Goal: Information Seeking & Learning: Check status

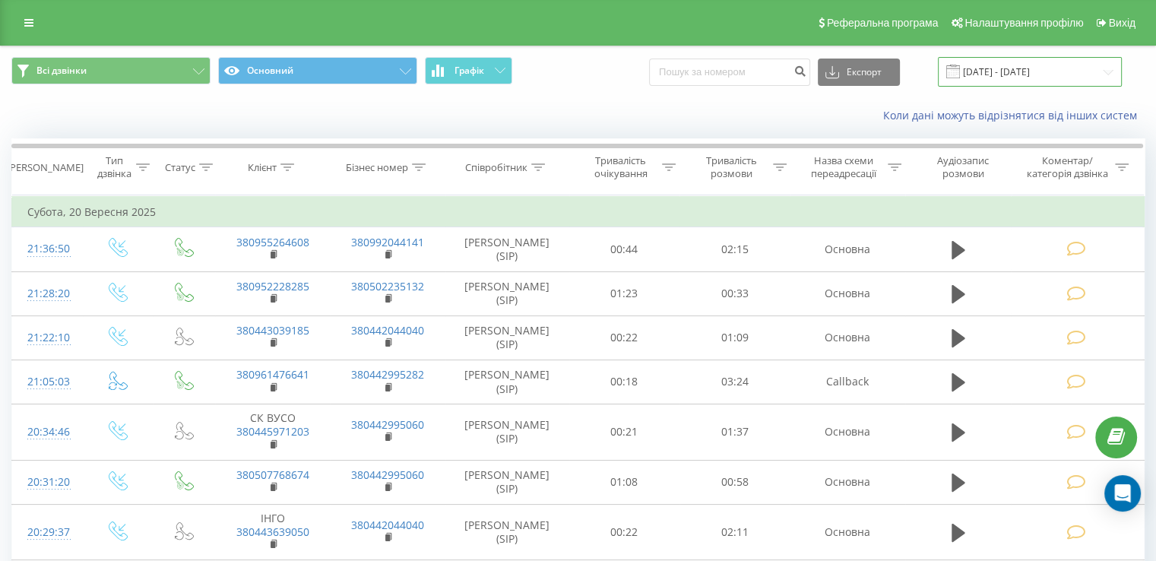
click at [1007, 69] on input "[DATE] - [DATE]" at bounding box center [1030, 72] width 184 height 30
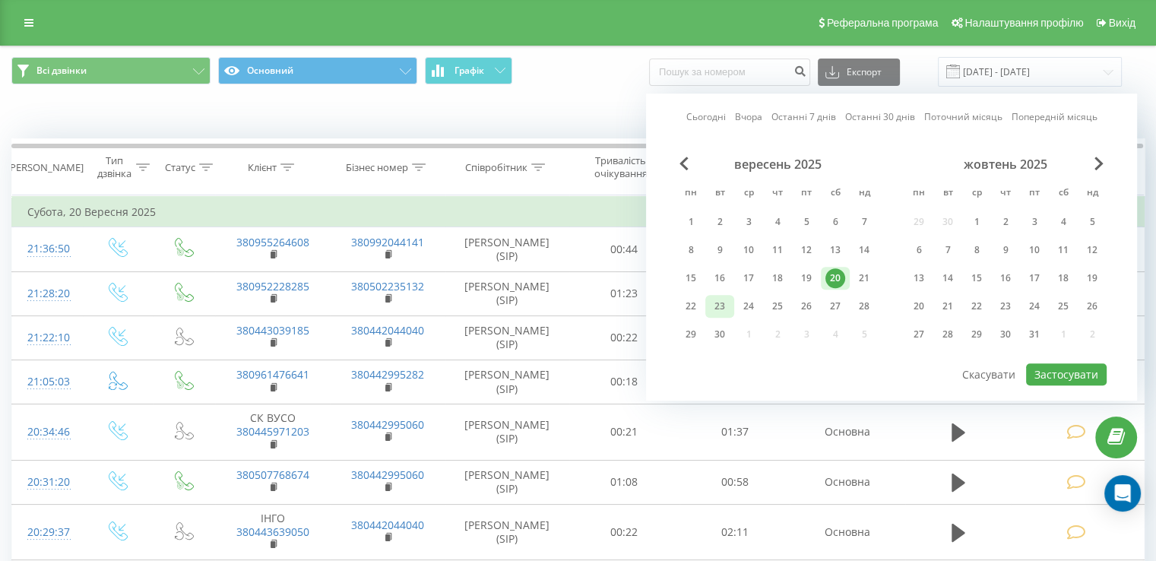
click at [717, 306] on div "23" at bounding box center [720, 307] width 20 height 20
click at [1067, 373] on button "Застосувати" at bounding box center [1066, 374] width 81 height 22
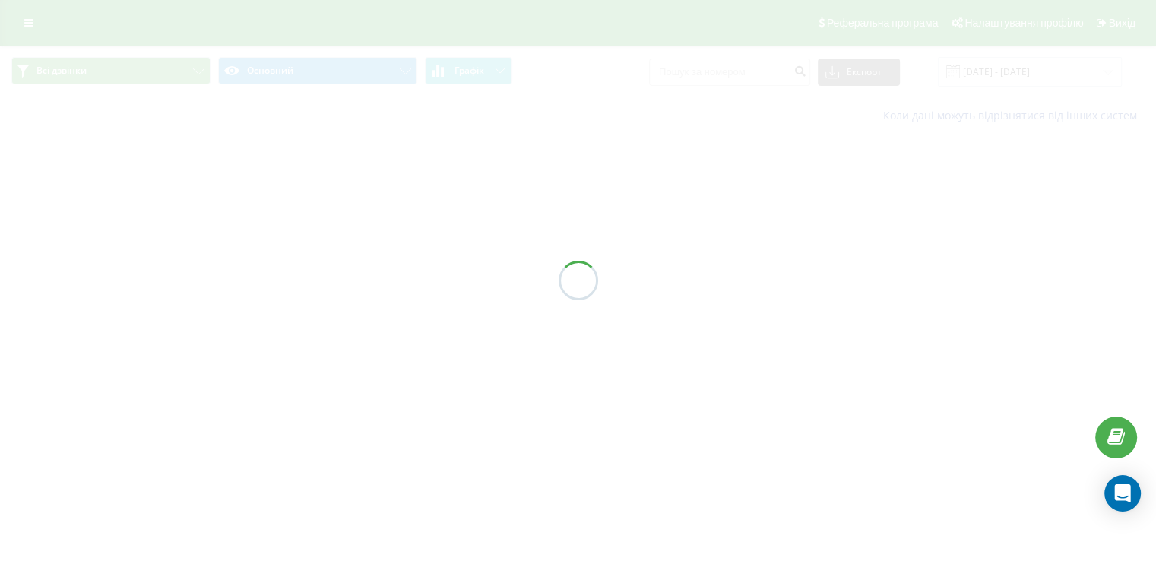
type input "[DATE] - [DATE]"
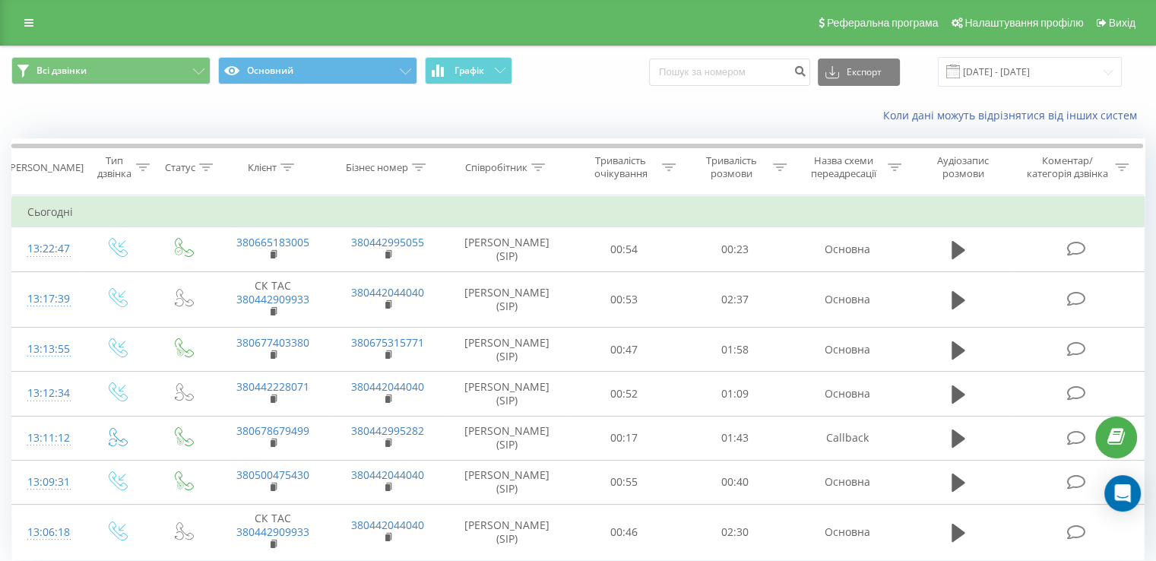
scroll to position [55, 0]
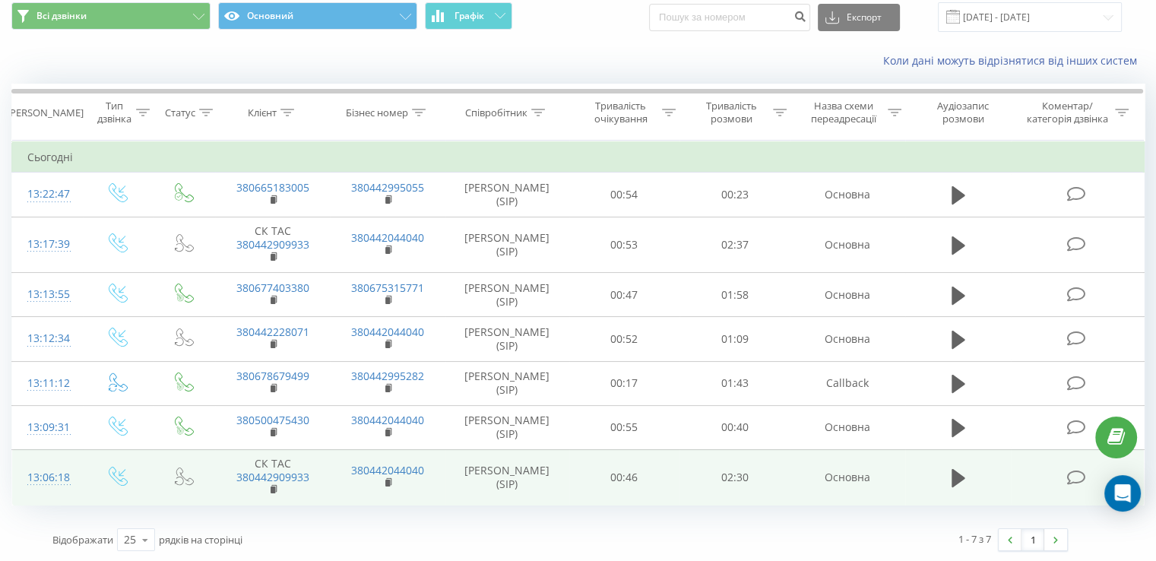
click at [1072, 474] on icon at bounding box center [1076, 478] width 19 height 16
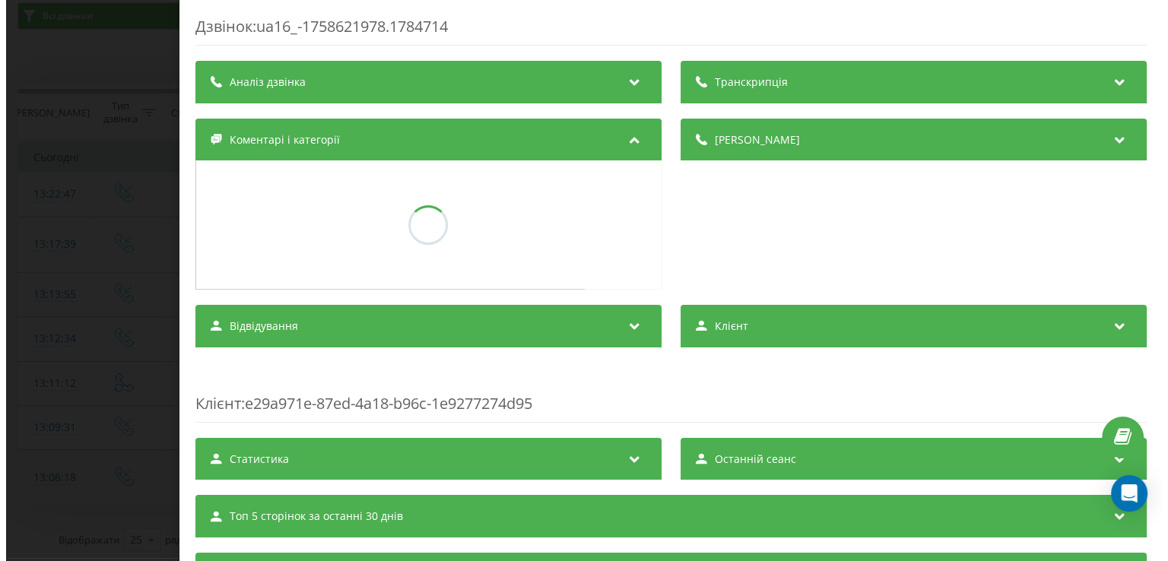
scroll to position [33, 0]
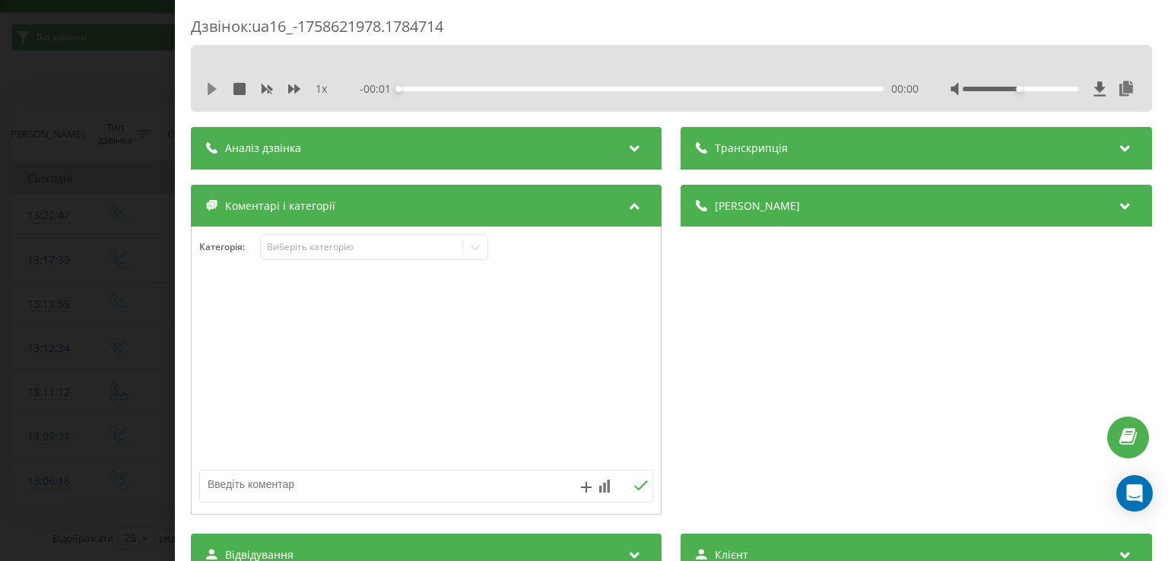
click at [207, 89] on icon at bounding box center [212, 89] width 12 height 12
click at [1026, 85] on div at bounding box center [1043, 88] width 186 height 15
click at [477, 253] on icon at bounding box center [475, 246] width 15 height 15
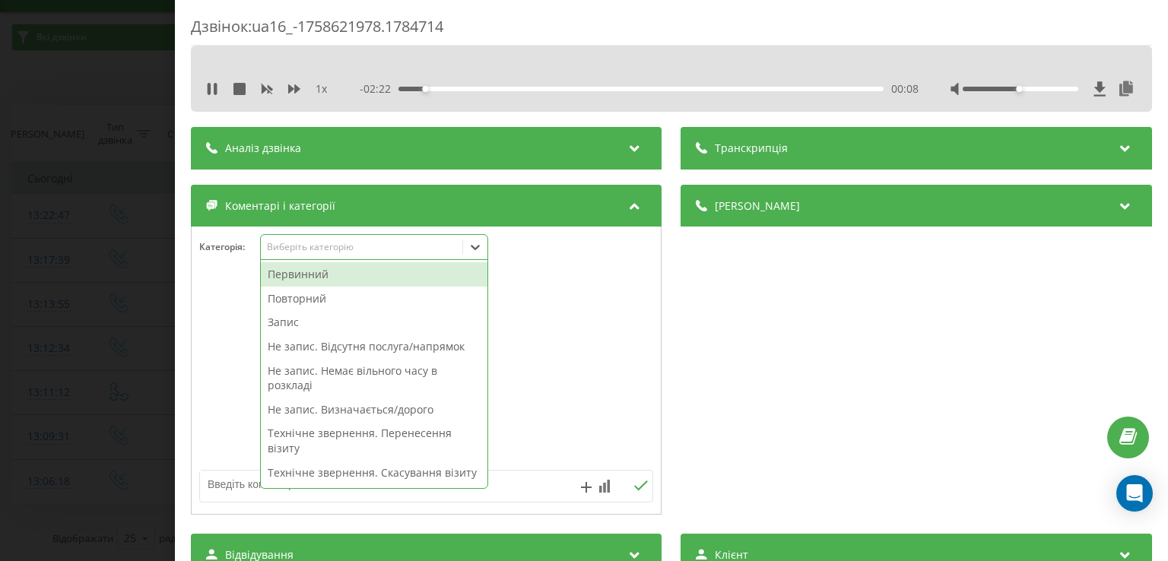
click at [346, 299] on div "Повторний" at bounding box center [374, 299] width 227 height 24
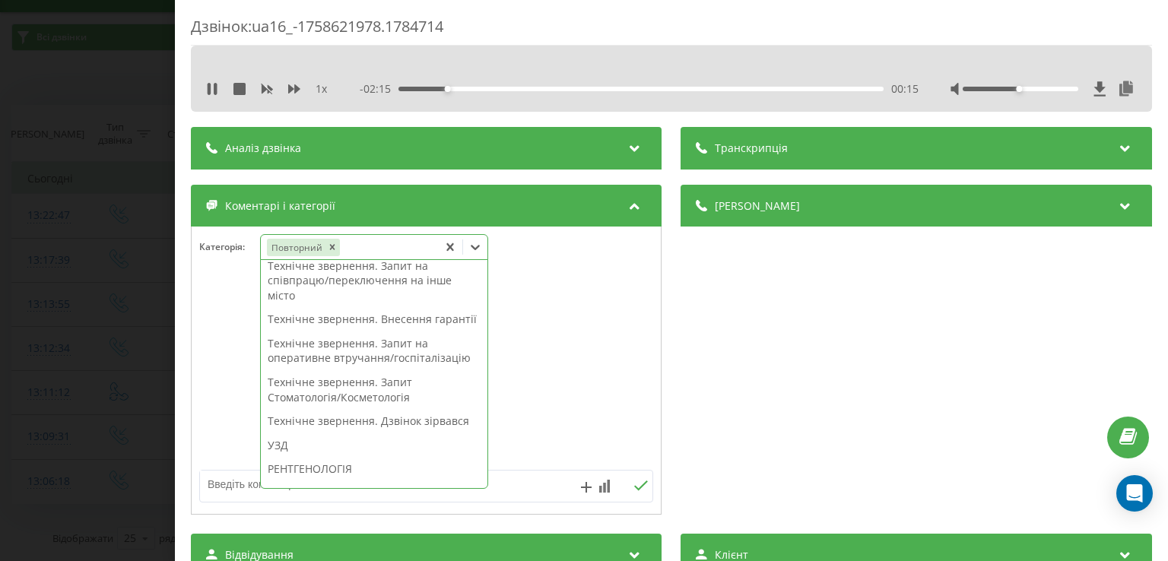
scroll to position [320, 0]
click at [377, 329] on div "Технічне звернення. Внесення гарантії" at bounding box center [374, 317] width 227 height 24
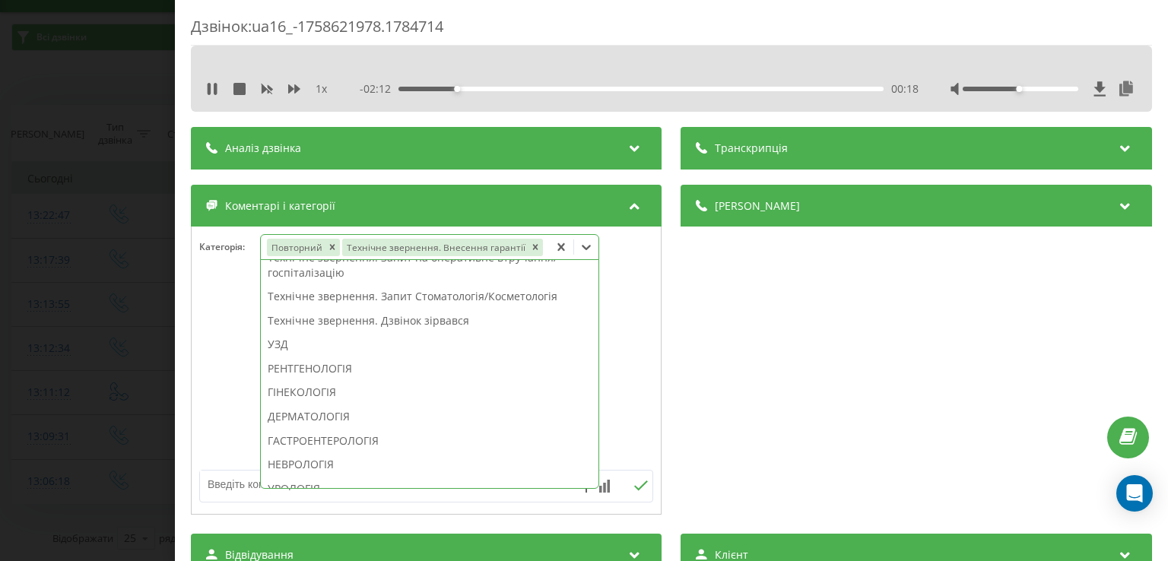
scroll to position [261, 0]
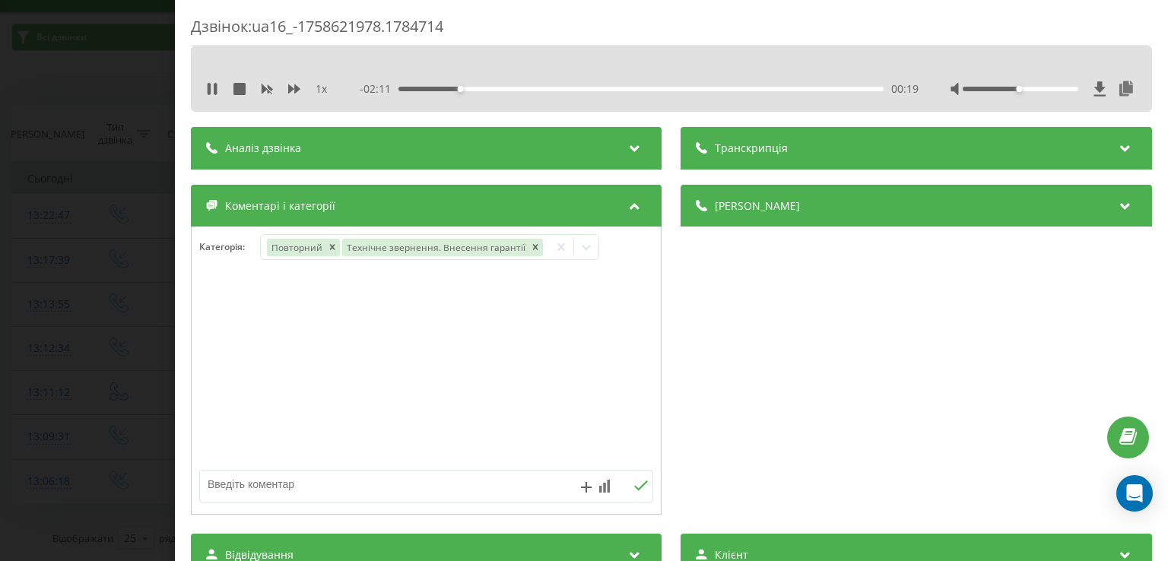
click at [202, 310] on div at bounding box center [426, 371] width 469 height 182
click at [212, 95] on div "1 x" at bounding box center [274, 88] width 137 height 15
click at [212, 91] on icon at bounding box center [212, 89] width 12 height 12
click at [115, 330] on div "Дзвінок : ua16_-1758621978.1784714 1 x - 02:08 00:22 00:22 Транскрипція Для AI-…" at bounding box center [584, 280] width 1168 height 561
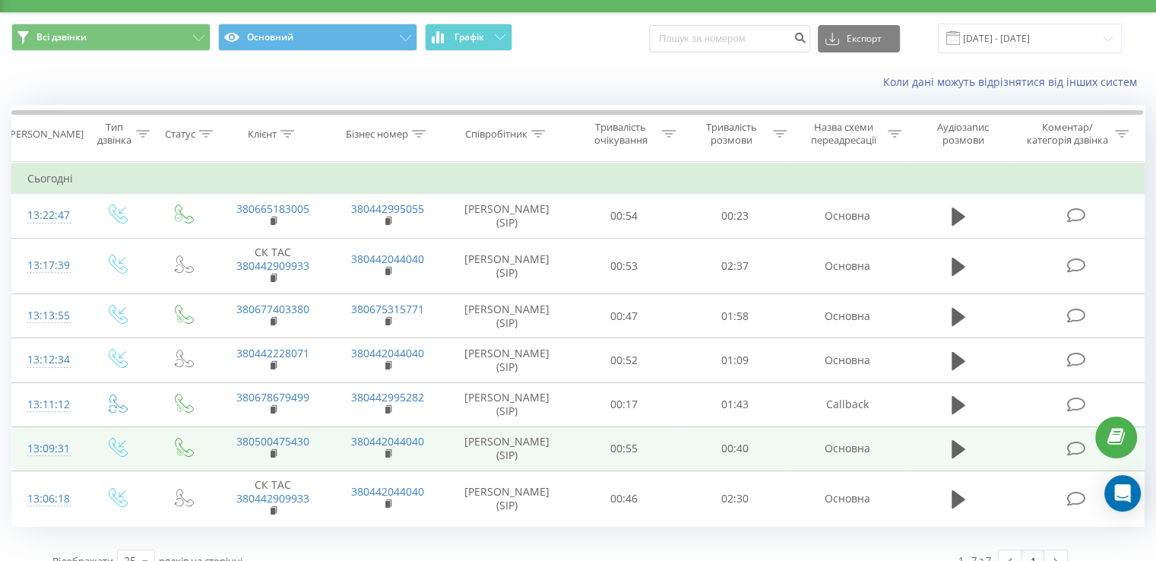
click at [1072, 446] on icon at bounding box center [1076, 449] width 19 height 16
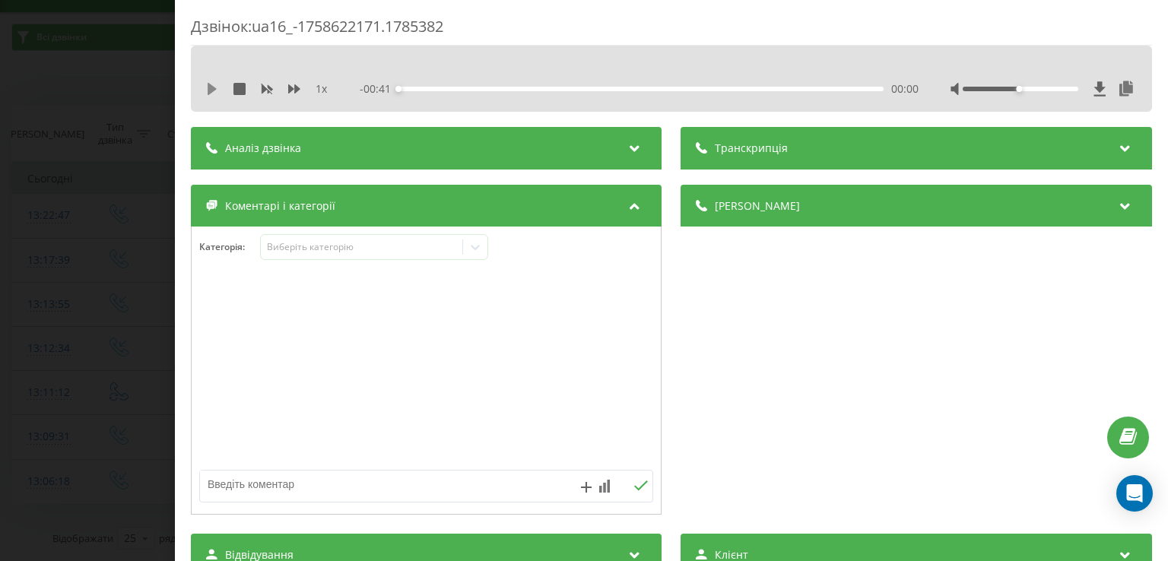
click at [209, 89] on icon at bounding box center [212, 89] width 9 height 12
click at [428, 87] on div "00:02" at bounding box center [641, 89] width 484 height 5
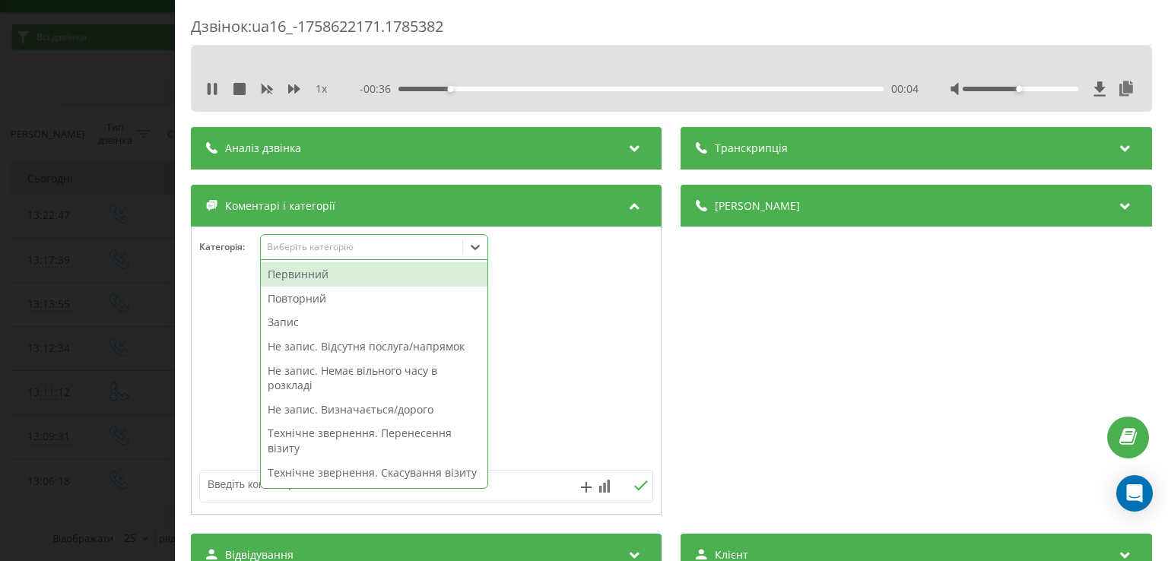
click at [468, 241] on icon at bounding box center [475, 246] width 15 height 15
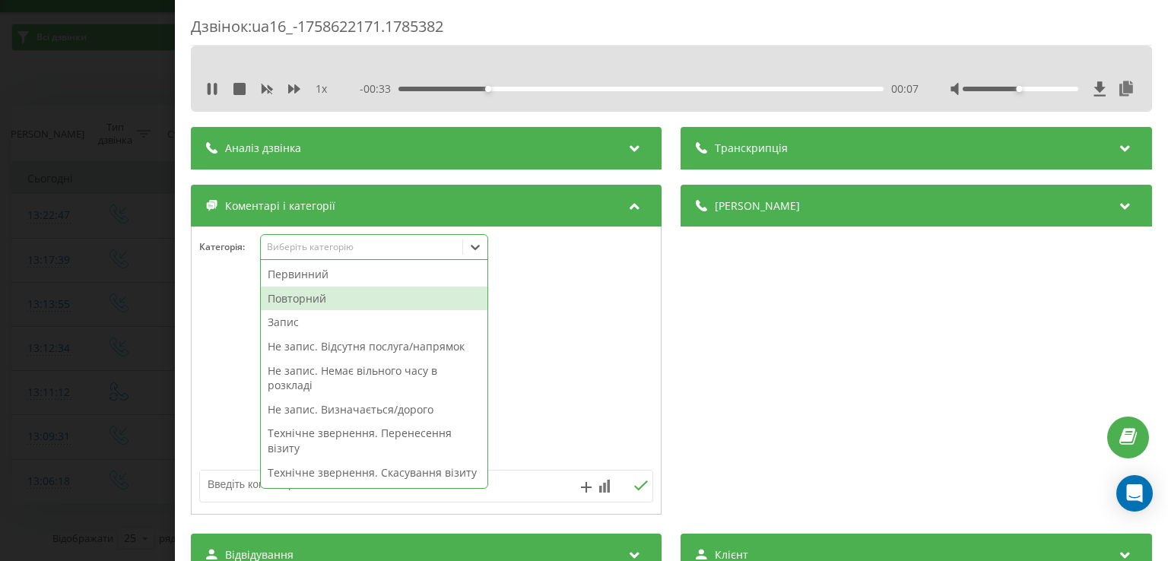
click at [335, 300] on div "Повторний" at bounding box center [374, 299] width 227 height 24
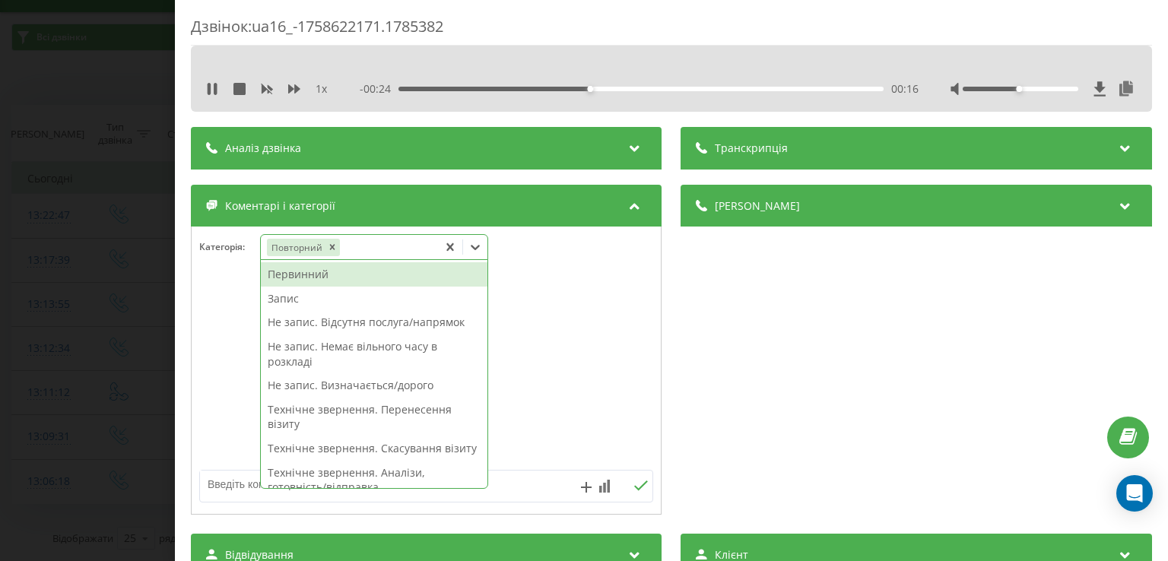
click at [368, 357] on div "Не запис. Немає вільного часу в розкладі" at bounding box center [374, 354] width 227 height 39
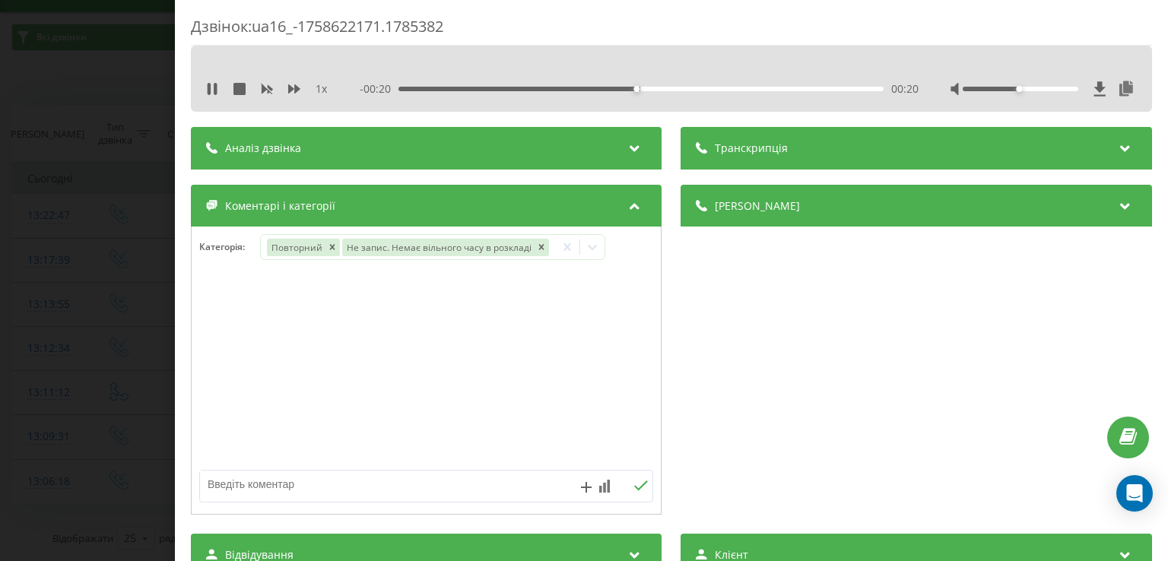
click at [208, 367] on div at bounding box center [426, 371] width 469 height 182
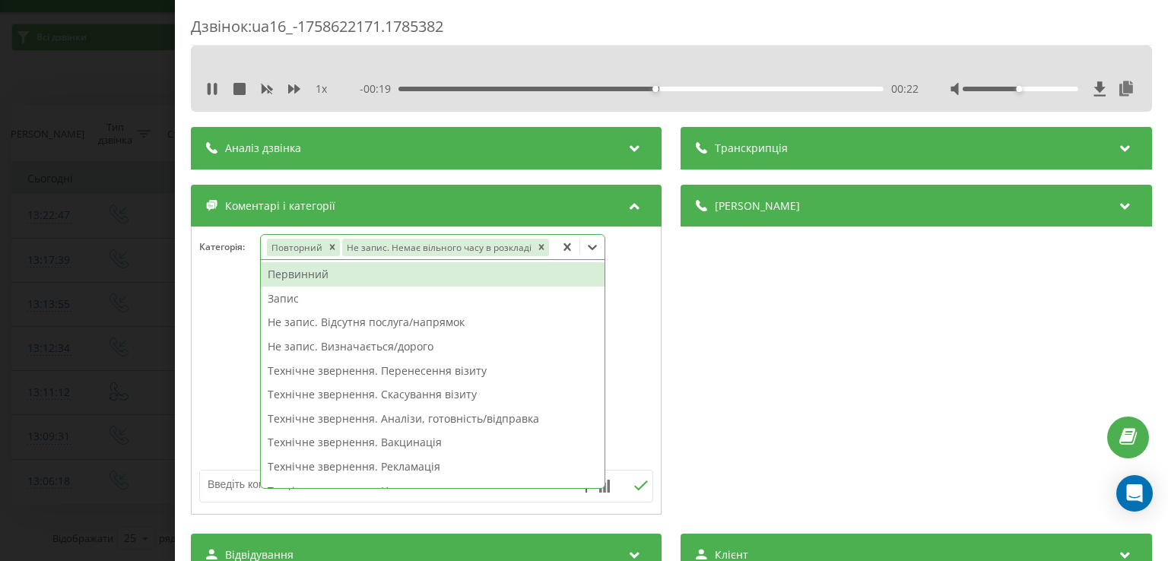
click at [591, 248] on icon at bounding box center [592, 247] width 9 height 5
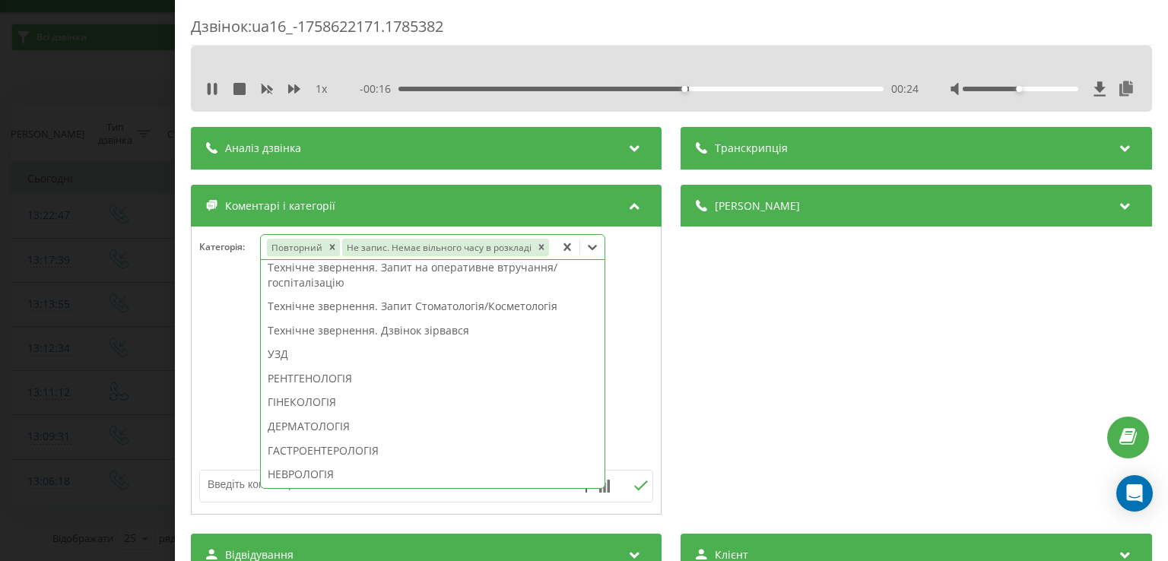
scroll to position [314, 0]
click at [343, 442] on div "ГАСТРОЕНТЕРОЛОГІЯ" at bounding box center [433, 447] width 344 height 24
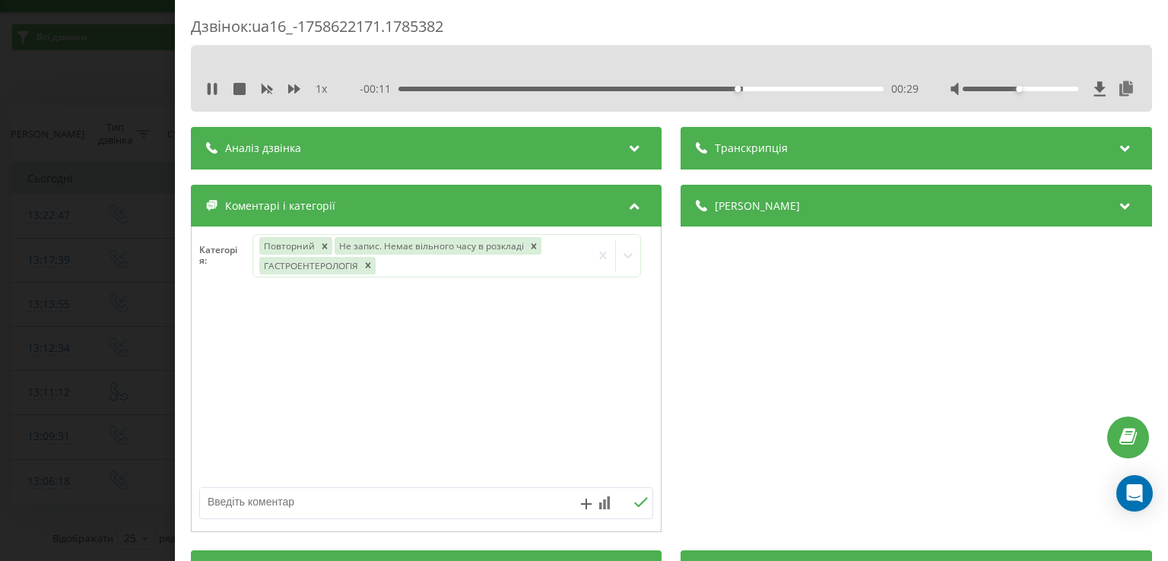
click at [192, 425] on div at bounding box center [426, 388] width 469 height 182
click at [322, 501] on textarea at bounding box center [381, 501] width 362 height 27
type textarea "ірпінь"
click at [154, 235] on div "Дзвінок : ua16_-1758622171.1785382 1 x - 00:00 00:40 00:40 Транскрипція Для AI-…" at bounding box center [584, 280] width 1168 height 561
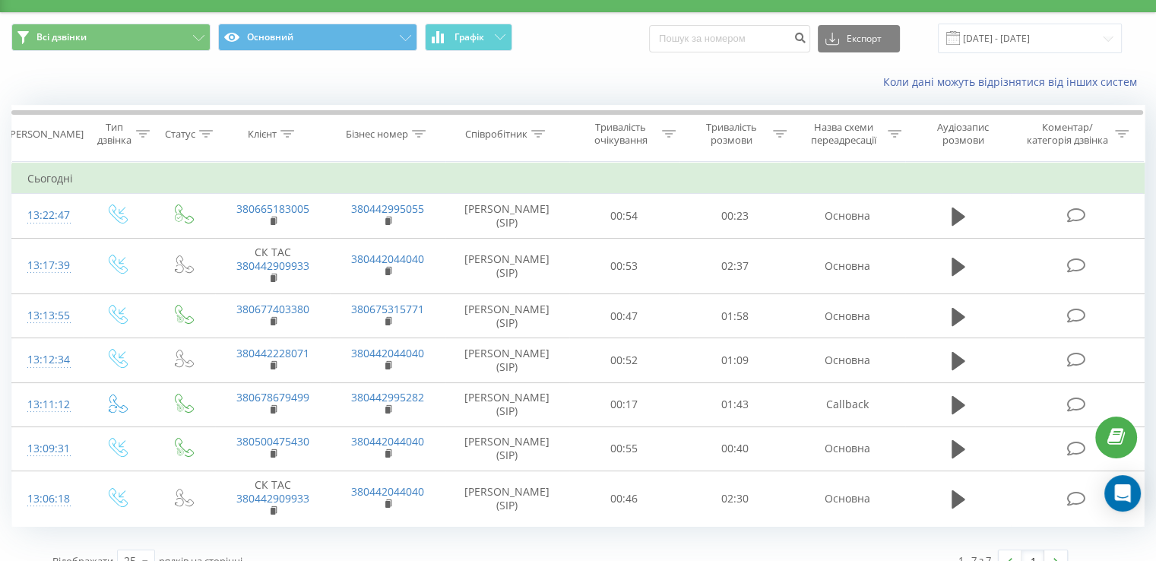
click at [147, 360] on td at bounding box center [118, 360] width 71 height 44
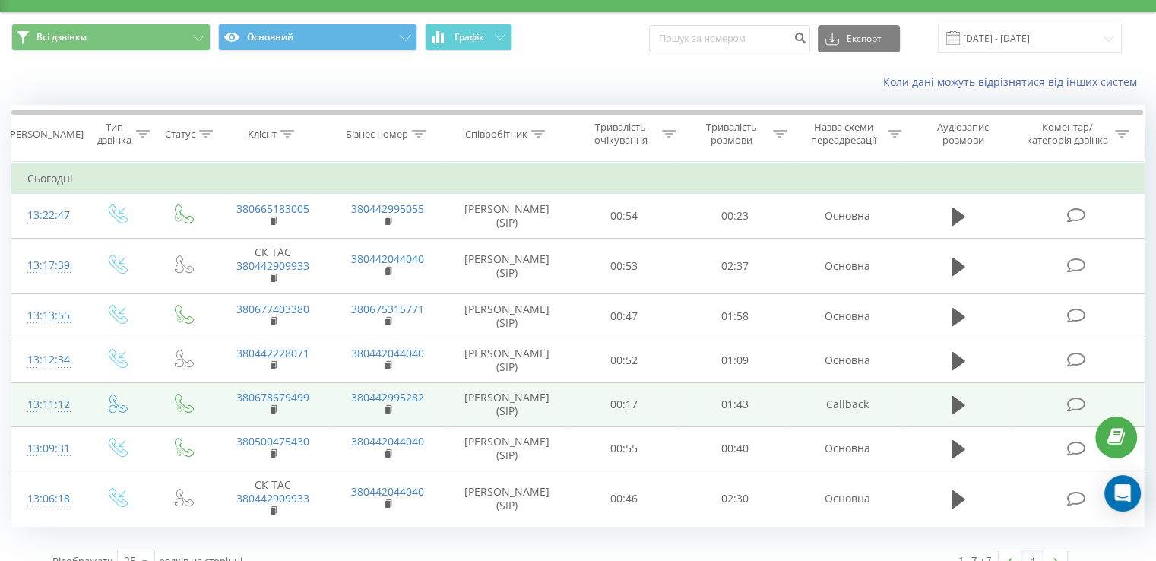
click at [1078, 404] on icon at bounding box center [1076, 405] width 19 height 16
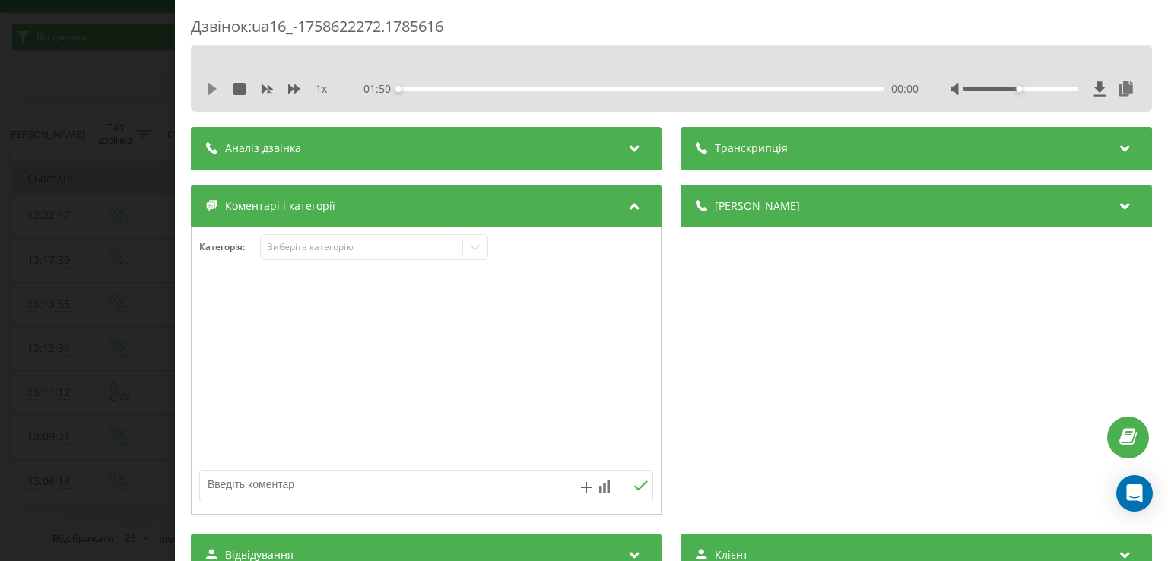
click at [213, 90] on icon at bounding box center [212, 89] width 9 height 12
click at [427, 90] on div "00:01" at bounding box center [641, 89] width 484 height 5
click at [213, 87] on icon at bounding box center [212, 89] width 12 height 12
click at [214, 92] on icon at bounding box center [212, 89] width 12 height 12
click at [214, 84] on icon at bounding box center [215, 89] width 3 height 12
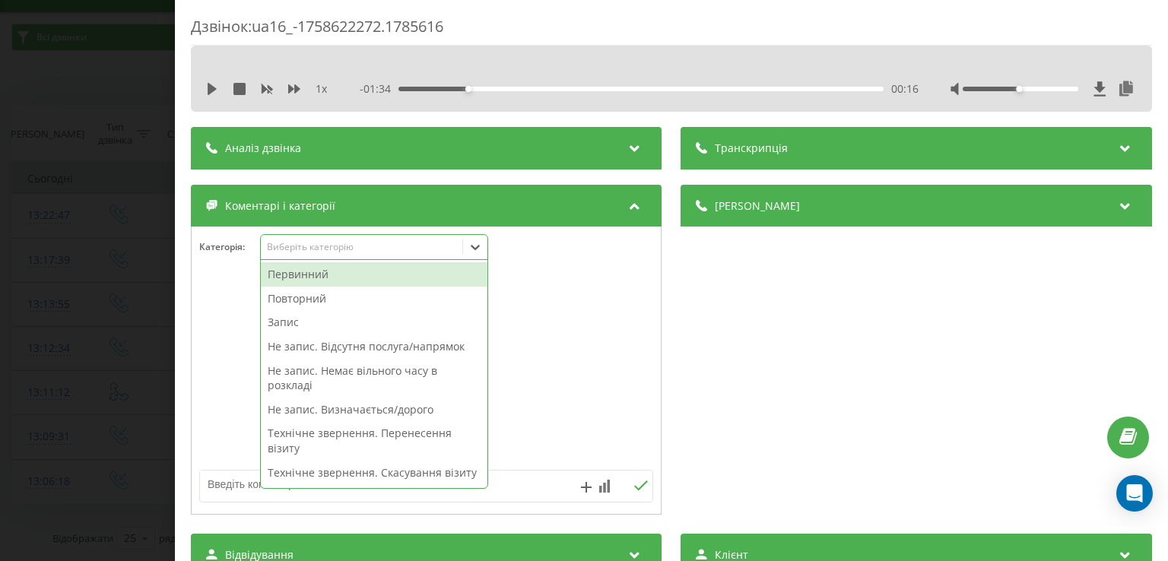
click at [480, 249] on icon at bounding box center [475, 246] width 15 height 15
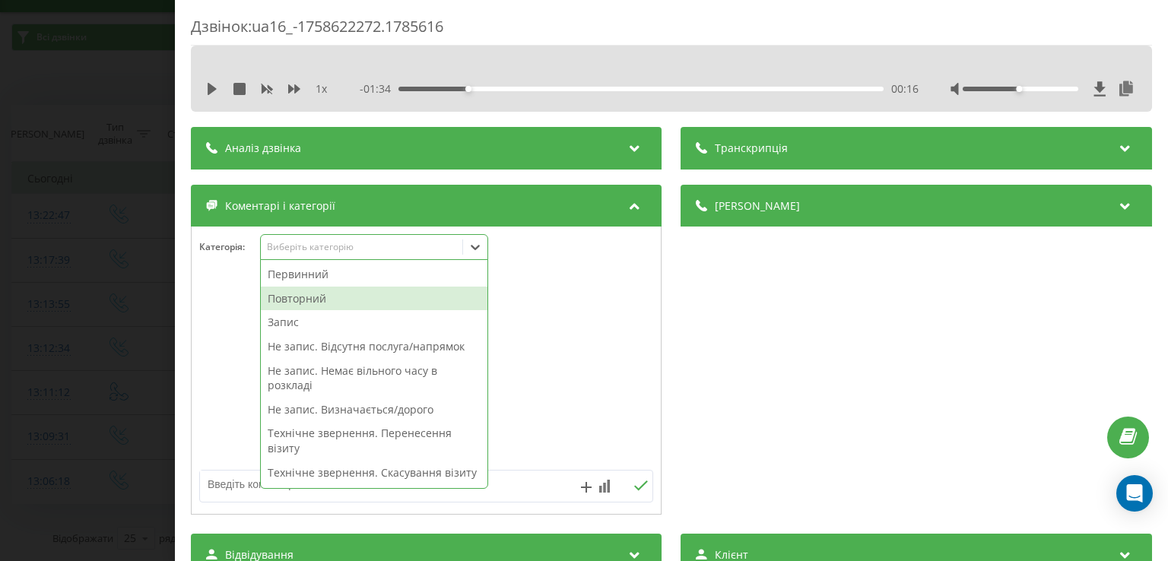
click at [299, 299] on div "Повторний" at bounding box center [374, 299] width 227 height 24
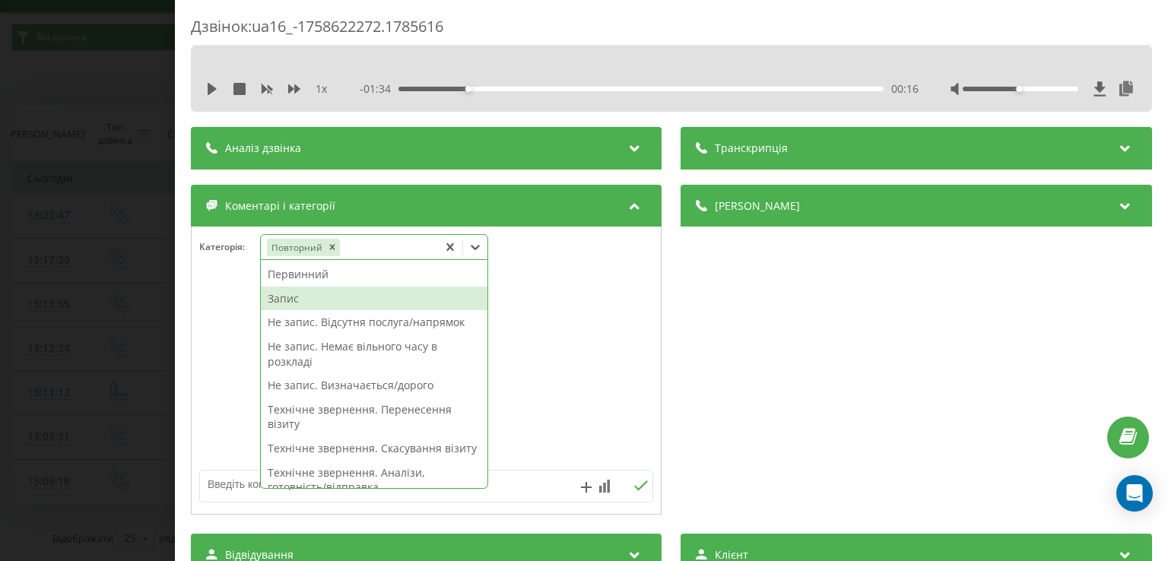
click at [313, 301] on div "Запис" at bounding box center [374, 299] width 227 height 24
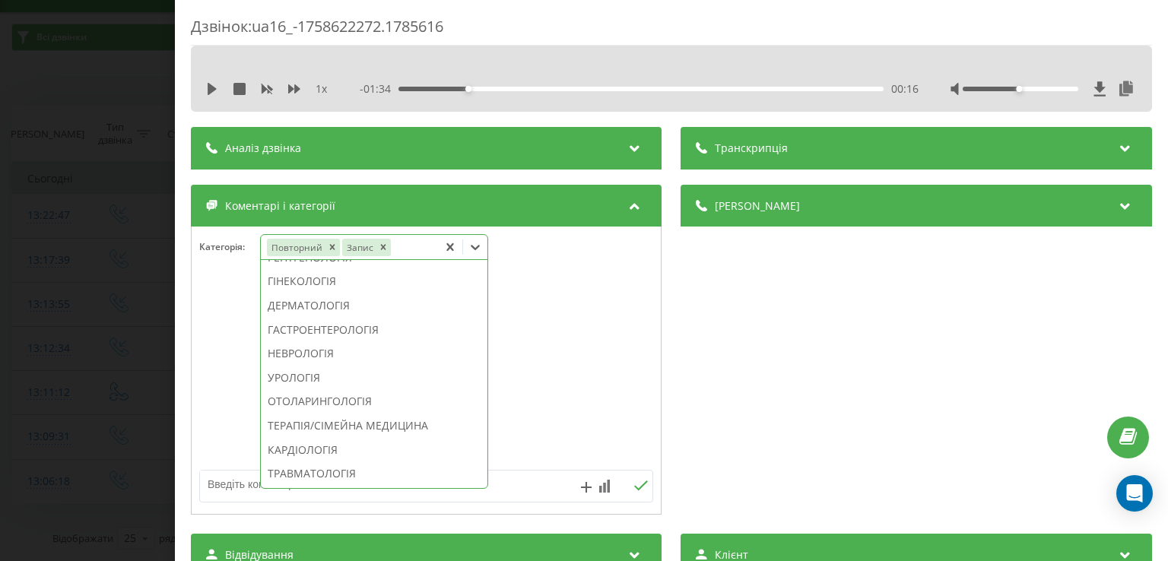
scroll to position [531, 0]
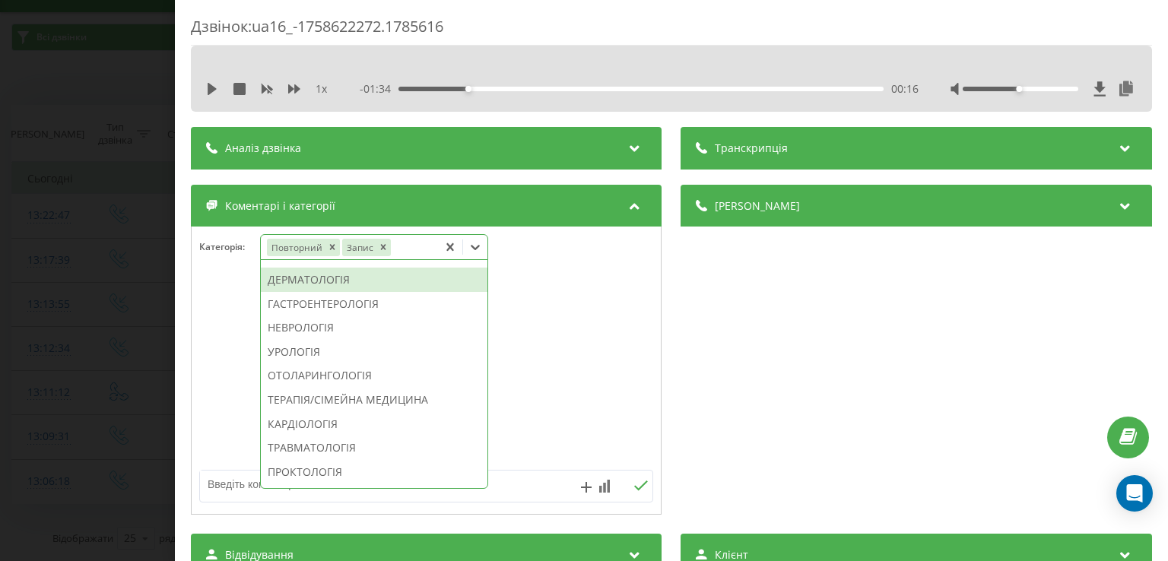
click at [324, 292] on div "ДЕРМАТОЛОГІЯ" at bounding box center [374, 280] width 227 height 24
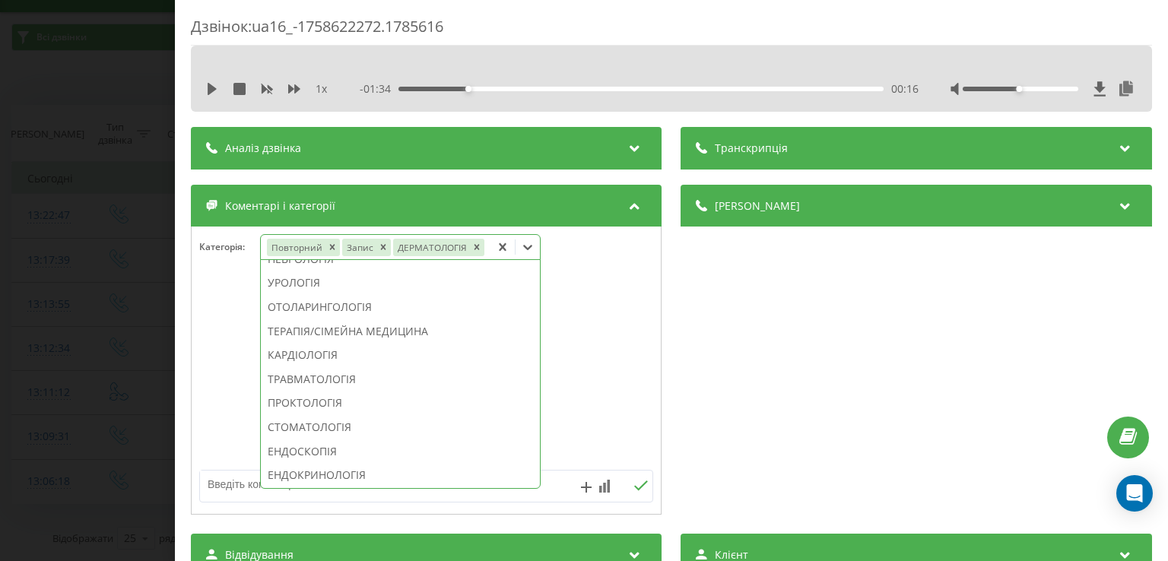
scroll to position [442, 0]
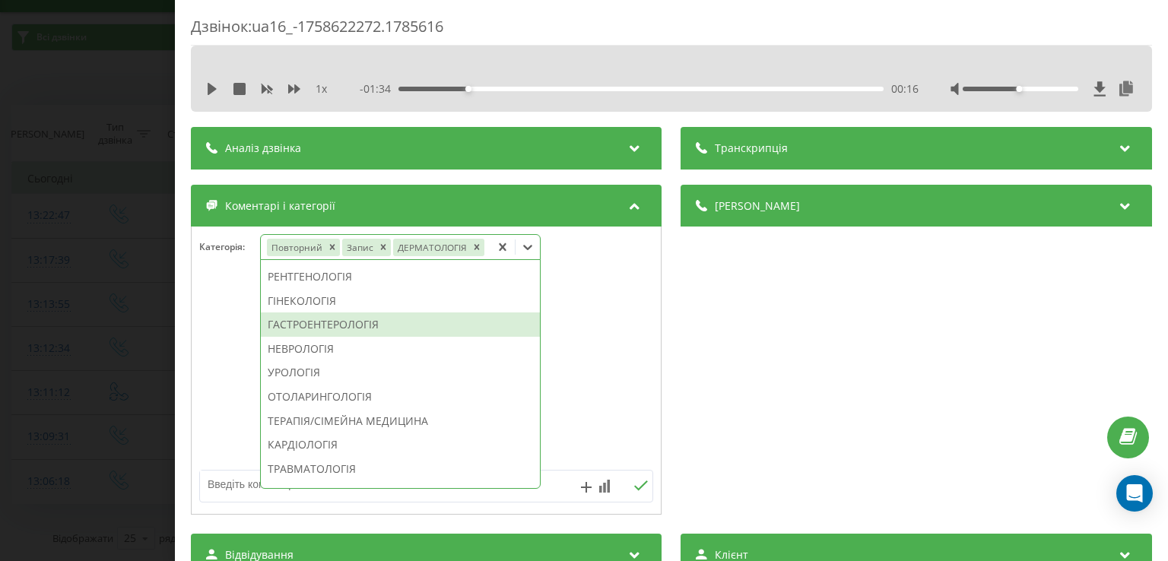
click at [221, 309] on div at bounding box center [426, 371] width 469 height 182
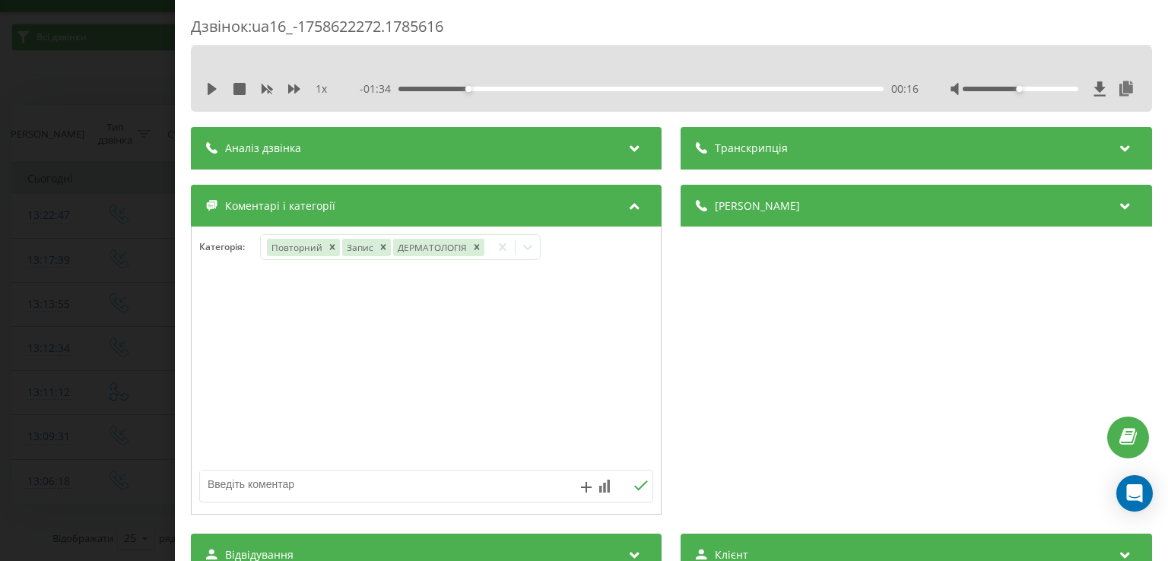
click at [134, 292] on div "Дзвінок : ua16_-1758622272.1785616 1 x - 01:34 00:16 00:16 Транскрипція Для AI-…" at bounding box center [584, 280] width 1168 height 561
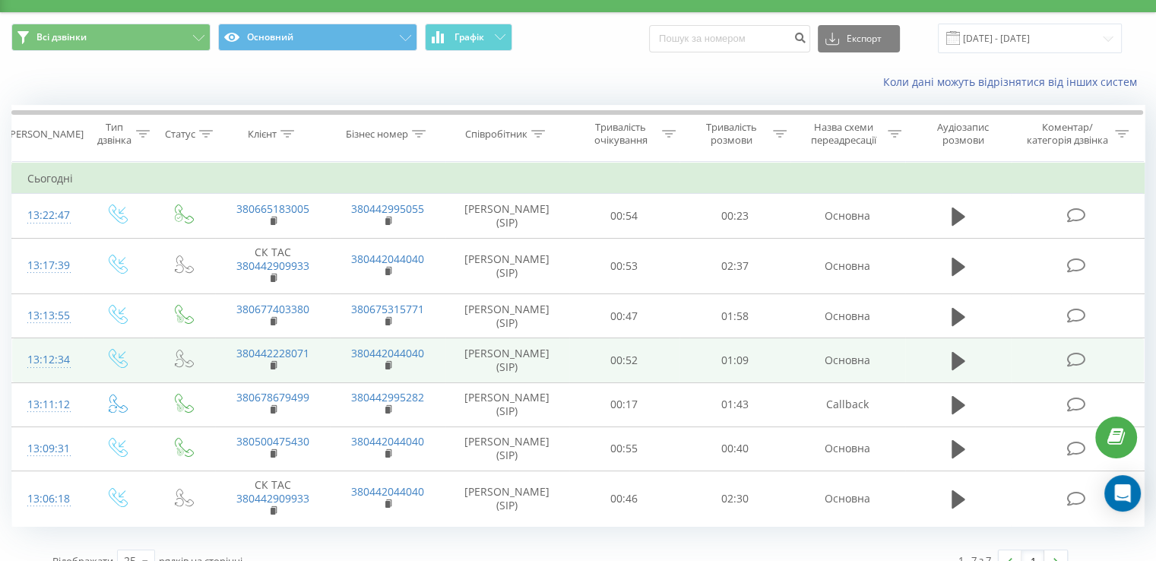
click at [1074, 357] on icon at bounding box center [1076, 360] width 19 height 16
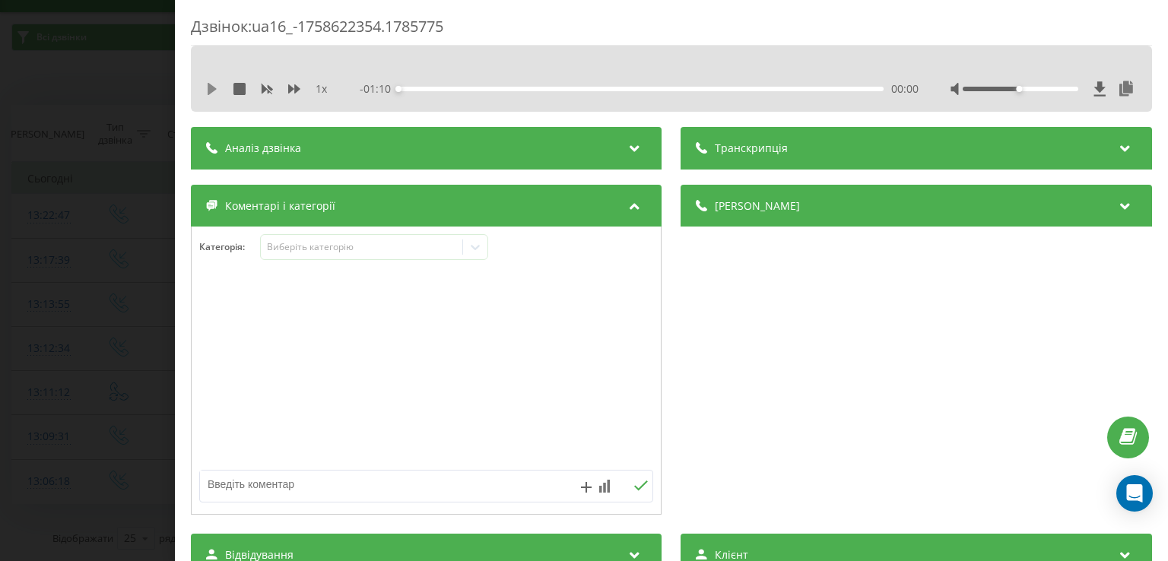
click at [210, 83] on icon at bounding box center [212, 89] width 12 height 12
click at [209, 89] on icon at bounding box center [209, 89] width 3 height 12
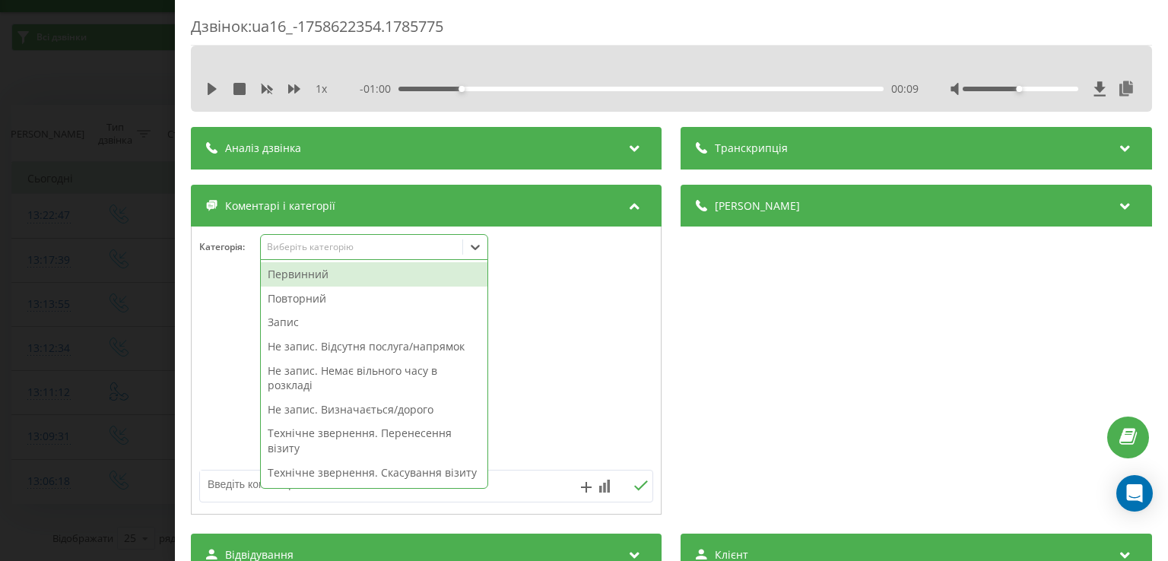
click at [480, 245] on icon at bounding box center [475, 246] width 15 height 15
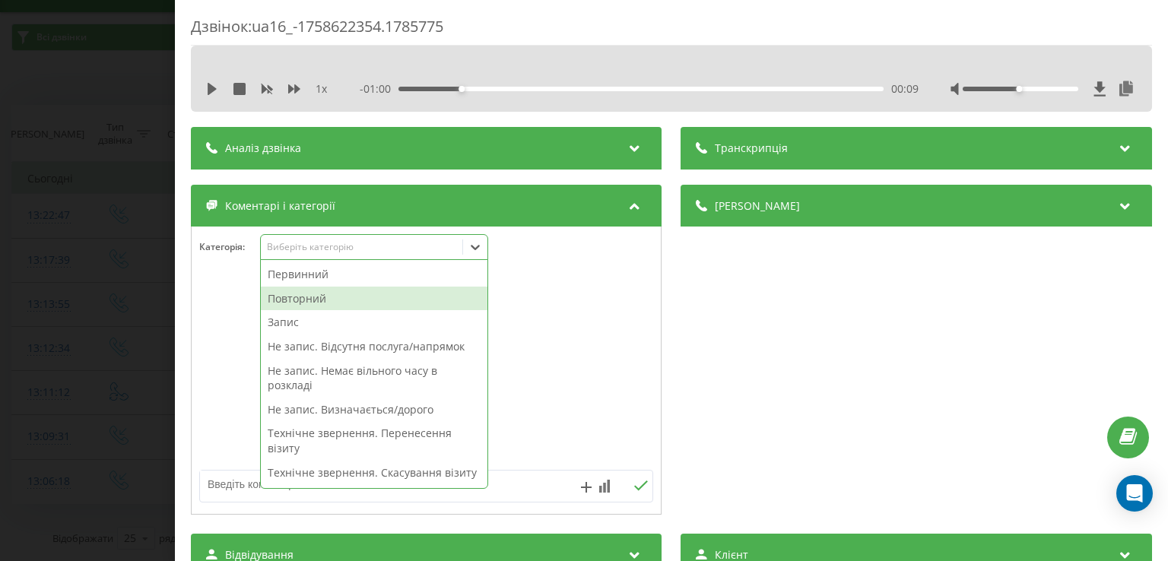
click at [338, 299] on div "Повторний" at bounding box center [374, 299] width 227 height 24
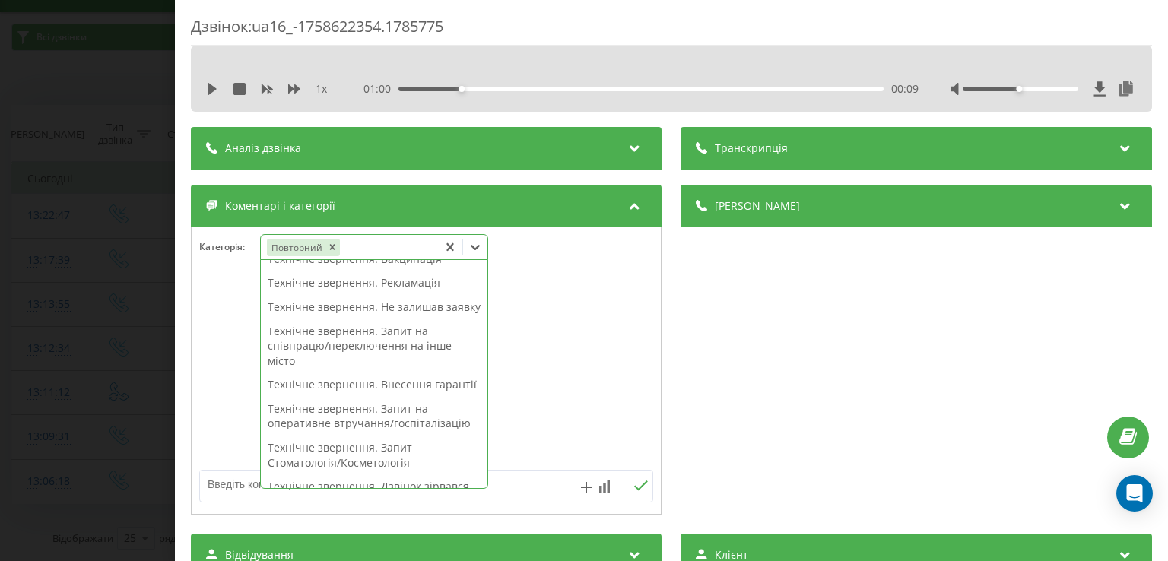
scroll to position [255, 0]
click at [335, 317] on div "Технічне звернення. Не залишав заявку" at bounding box center [374, 305] width 227 height 24
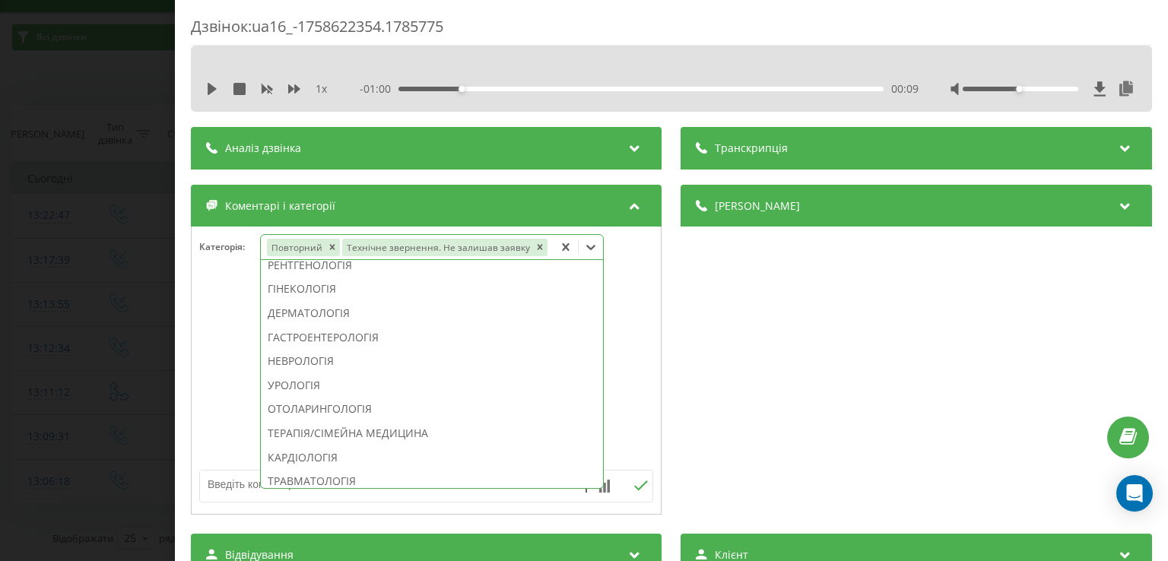
scroll to position [459, 0]
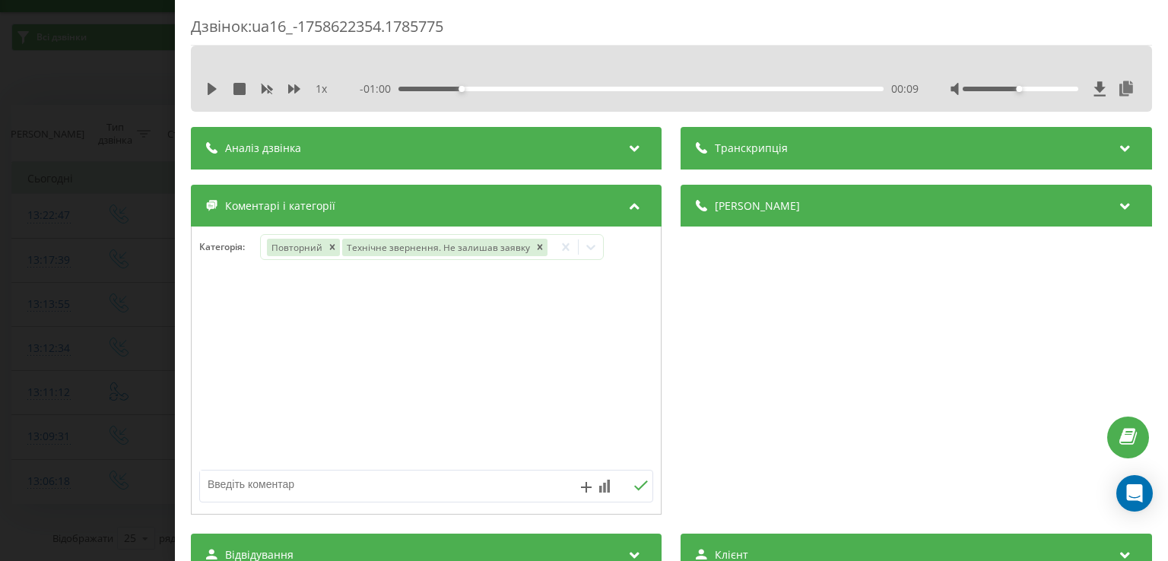
click at [367, 501] on div at bounding box center [381, 486] width 362 height 31
click at [358, 490] on textarea at bounding box center [381, 484] width 362 height 27
type textarea "уточнення, пац записаний"
click at [137, 364] on div "Дзвінок : ua16_-1758622354.1785775 1 x - 01:00 00:09 00:09 Транскрипція Для AI-…" at bounding box center [584, 280] width 1168 height 561
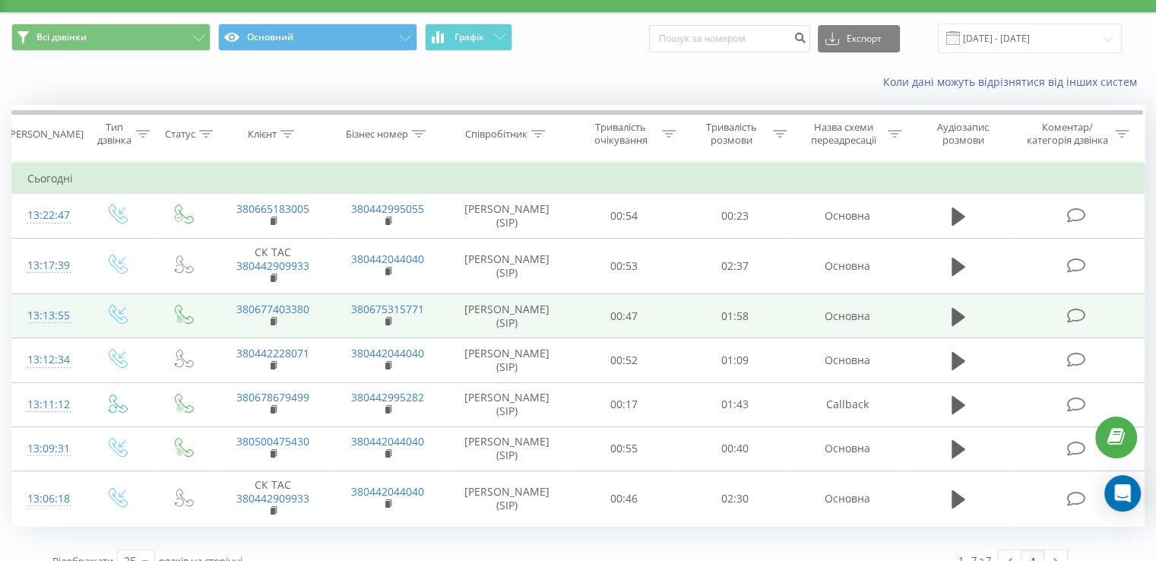
click at [1074, 313] on icon at bounding box center [1076, 316] width 19 height 16
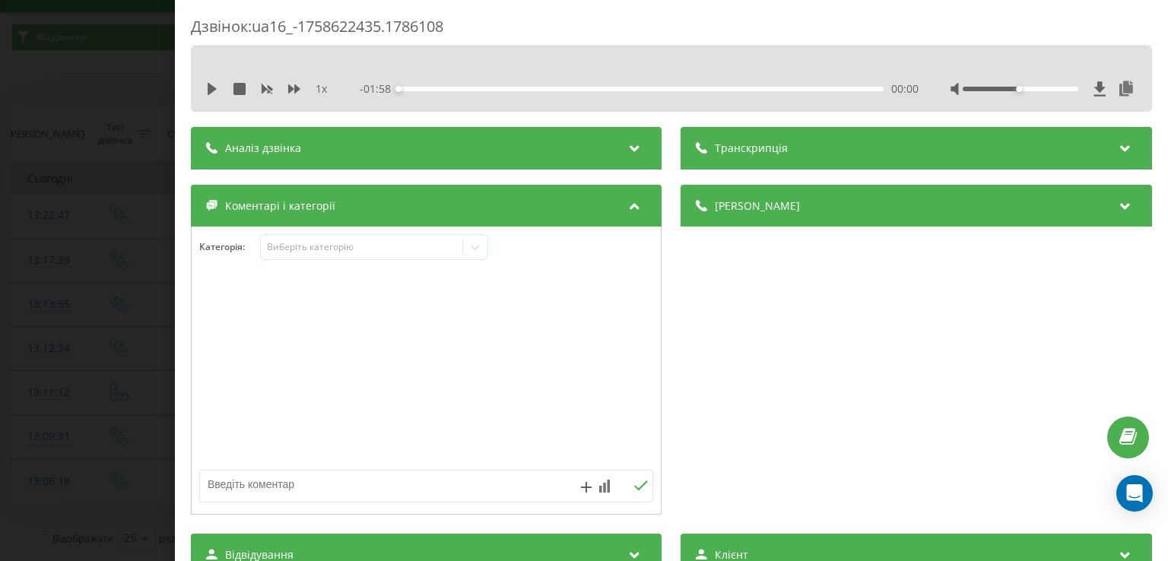
click at [208, 96] on div "1 x - 01:58 00:00 00:00" at bounding box center [671, 89] width 938 height 23
click at [210, 89] on icon at bounding box center [212, 89] width 9 height 12
click at [426, 90] on div "00:07" at bounding box center [641, 89] width 484 height 5
click at [473, 241] on icon at bounding box center [475, 246] width 15 height 15
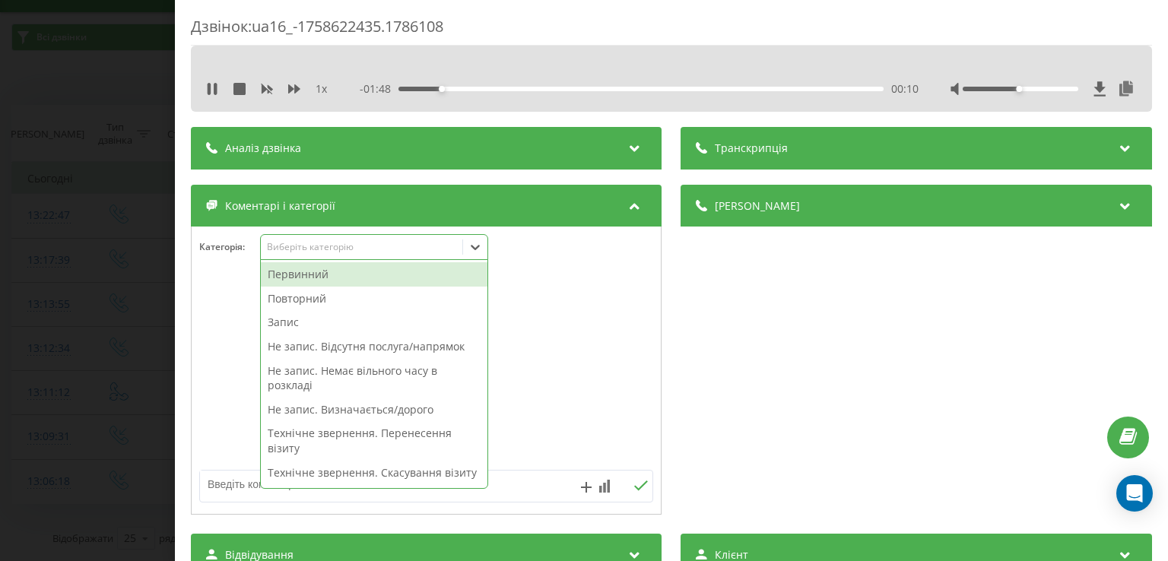
click at [327, 299] on div "Повторний" at bounding box center [374, 299] width 227 height 24
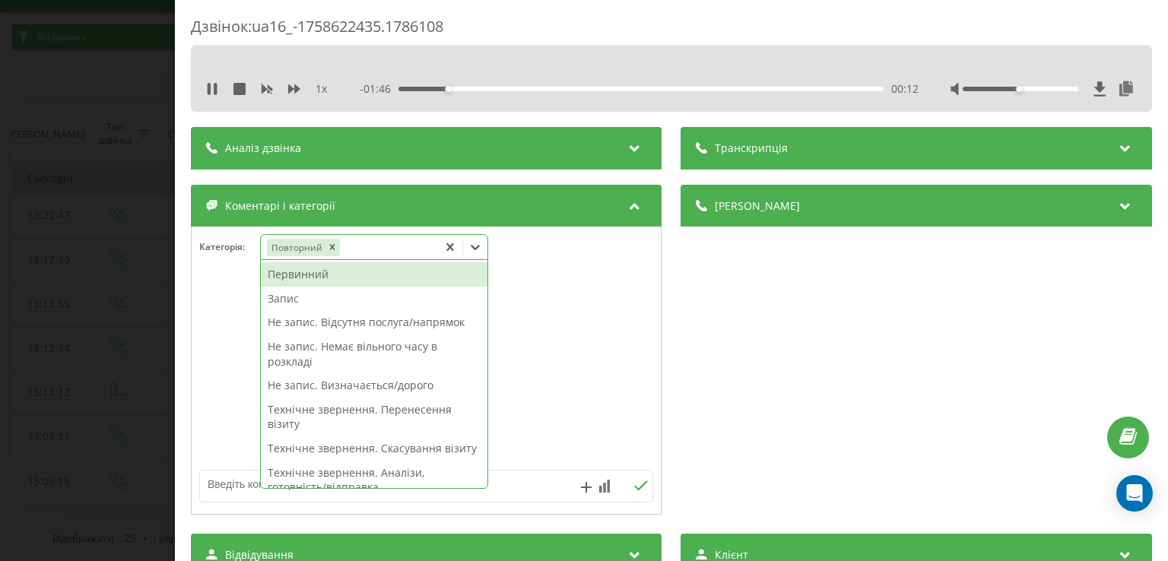
click at [295, 297] on div "Запис" at bounding box center [374, 299] width 227 height 24
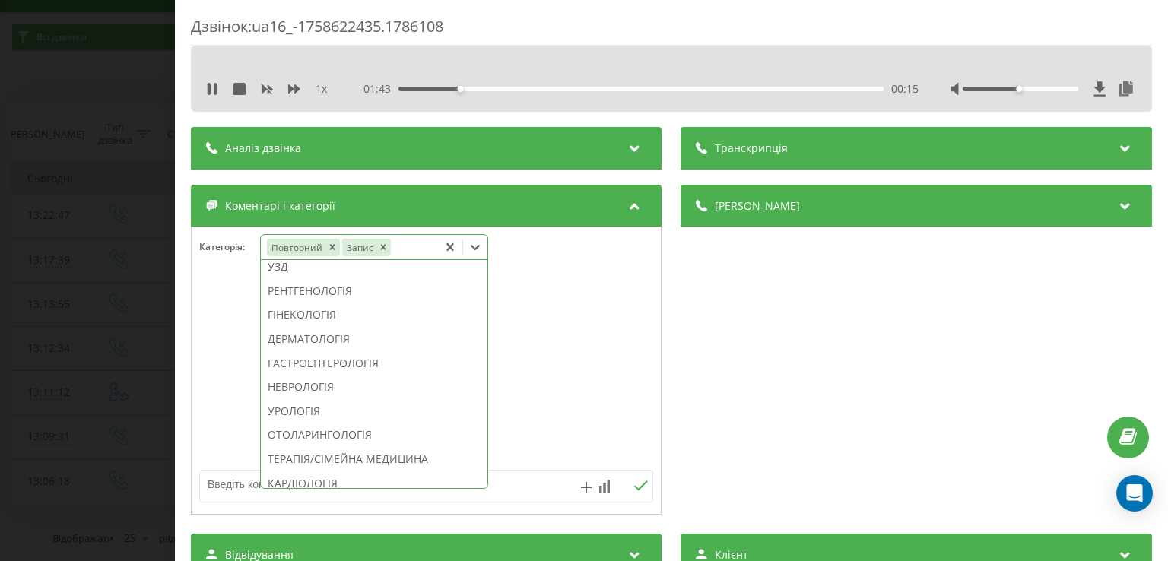
scroll to position [481, 0]
click at [316, 318] on div "ГІНЕКОЛОГІЯ" at bounding box center [374, 305] width 227 height 24
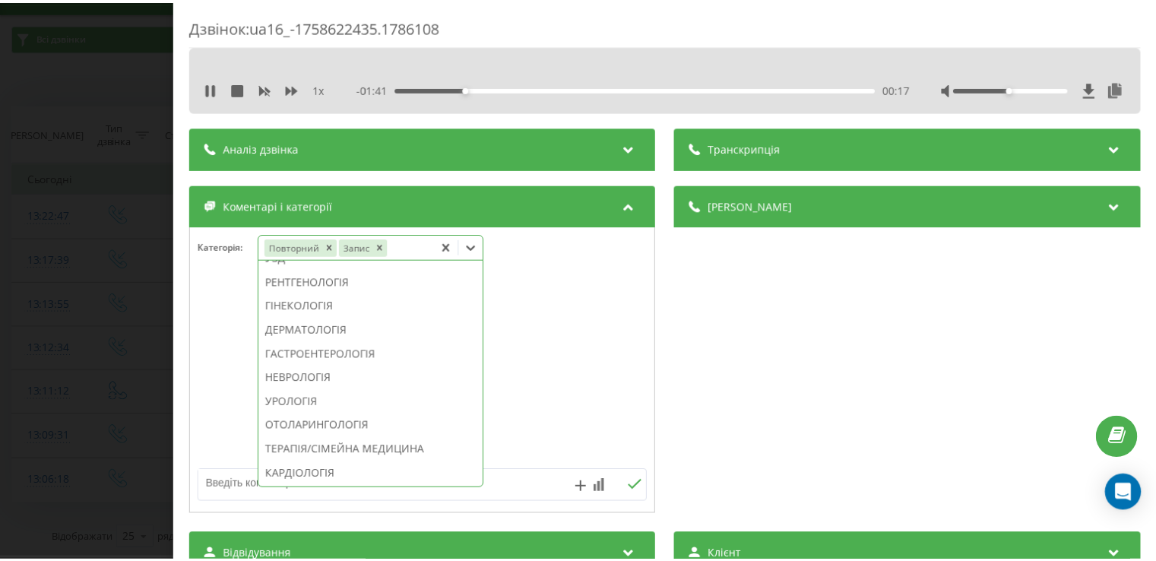
scroll to position [392, 0]
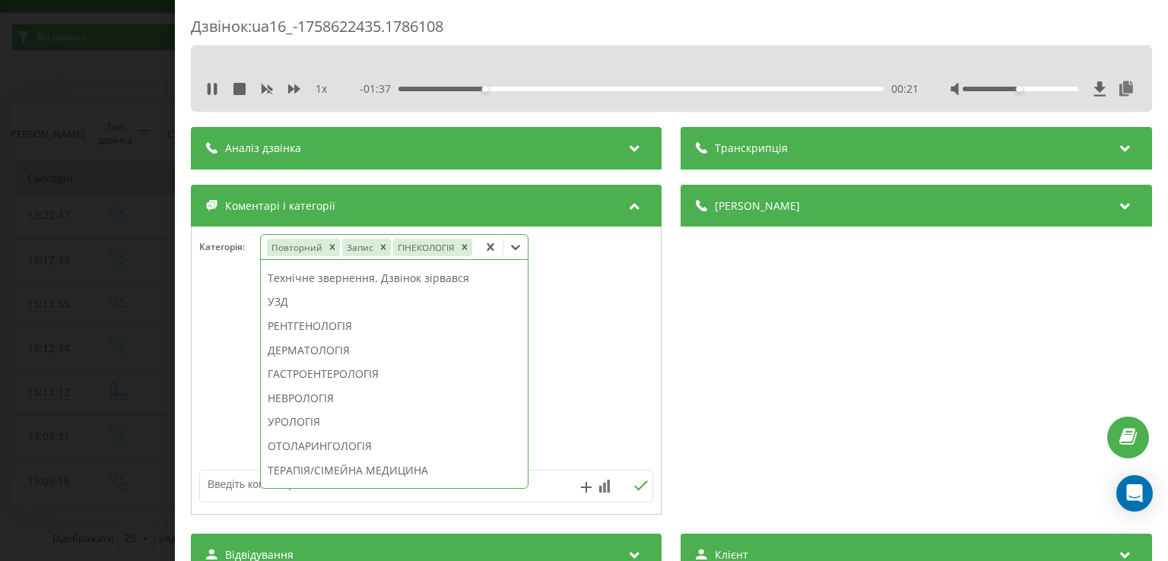
click at [211, 338] on div at bounding box center [426, 371] width 469 height 182
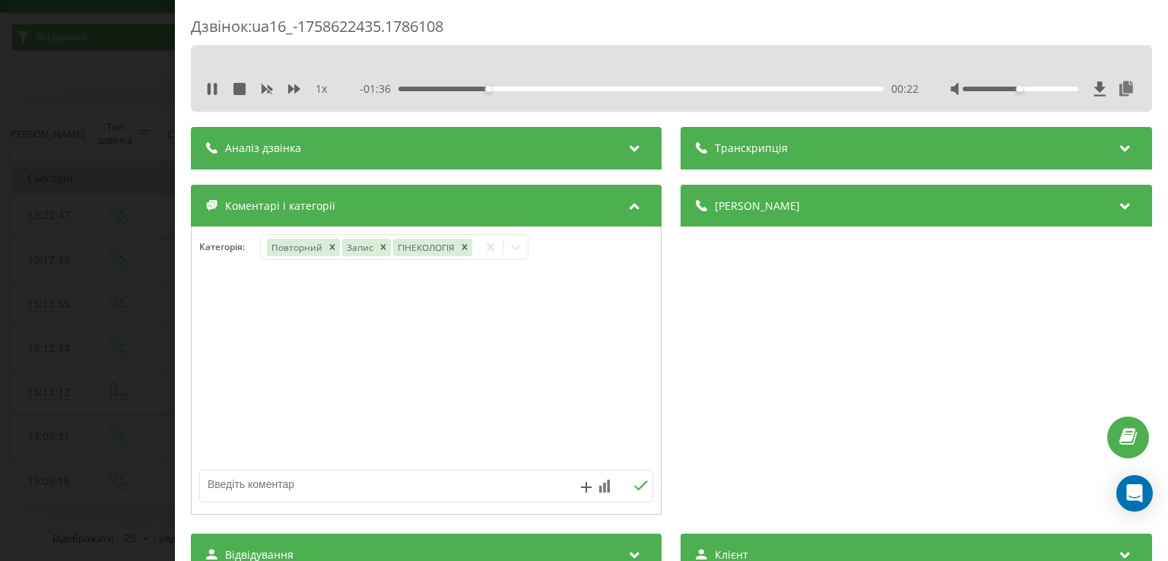
click at [148, 325] on div "Дзвінок : ua16_-1758622435.1786108 1 x - 01:36 00:22 00:22 Транскрипція Для AI-…" at bounding box center [584, 280] width 1168 height 561
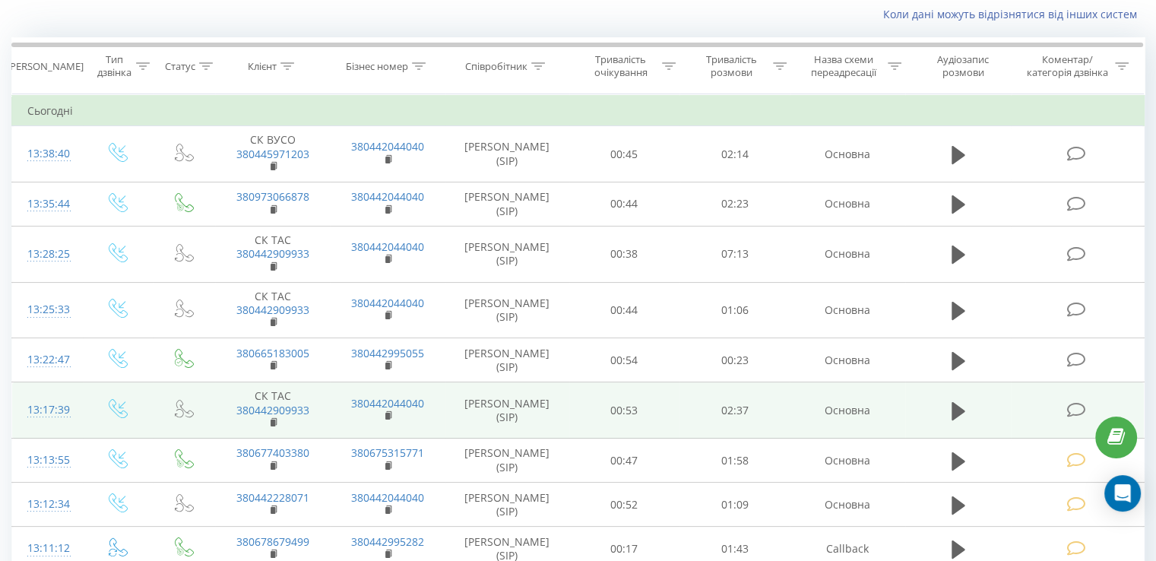
click at [1072, 412] on icon at bounding box center [1076, 410] width 19 height 16
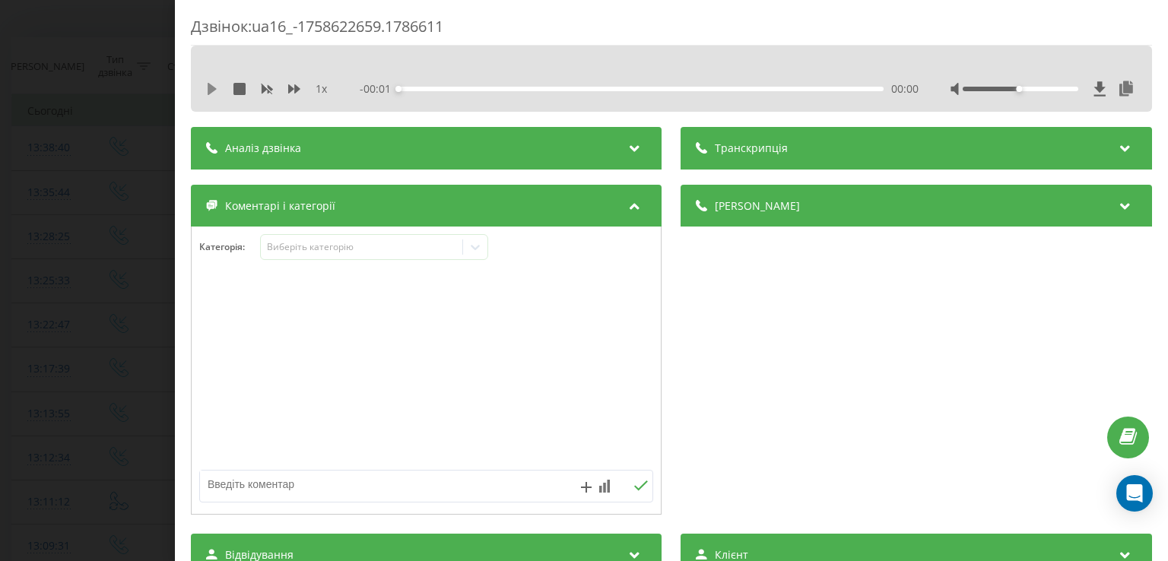
click at [211, 86] on icon at bounding box center [212, 89] width 9 height 12
click at [414, 91] on div "- 02:38 00:00 00:00" at bounding box center [639, 88] width 558 height 15
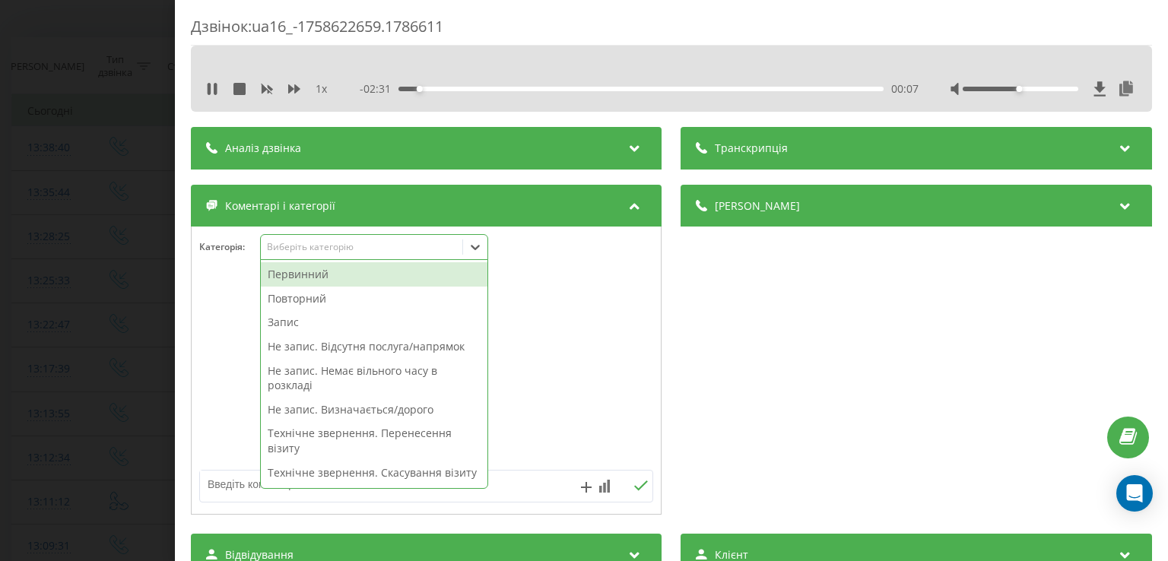
click at [477, 250] on icon at bounding box center [475, 246] width 15 height 15
click at [308, 302] on div "Повторний" at bounding box center [374, 299] width 227 height 24
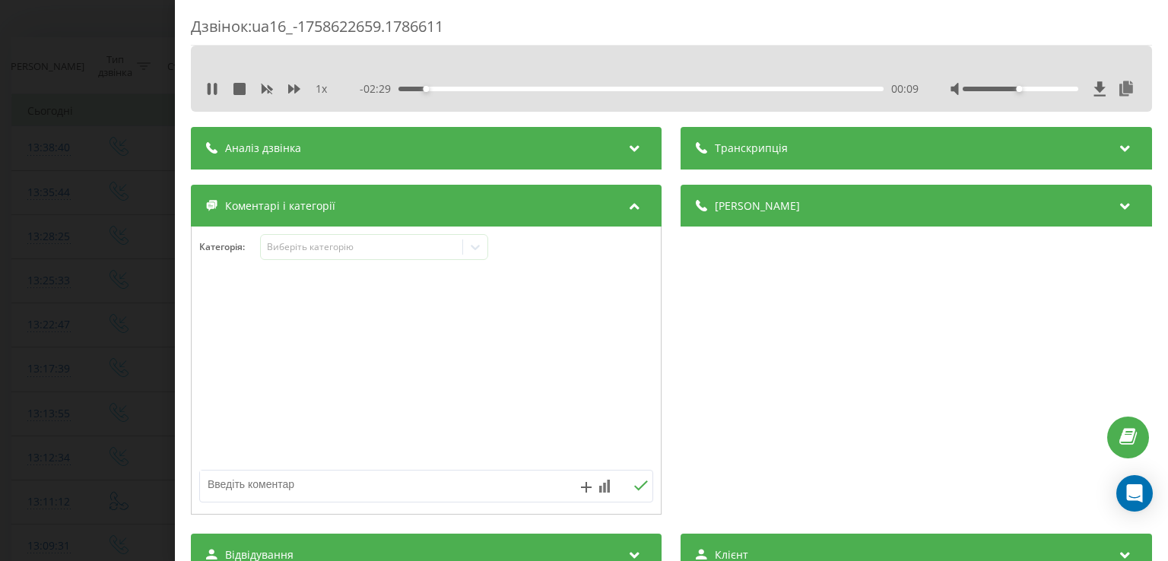
click at [208, 95] on div "1 x" at bounding box center [274, 88] width 137 height 15
click at [212, 81] on div "1 x" at bounding box center [274, 88] width 137 height 15
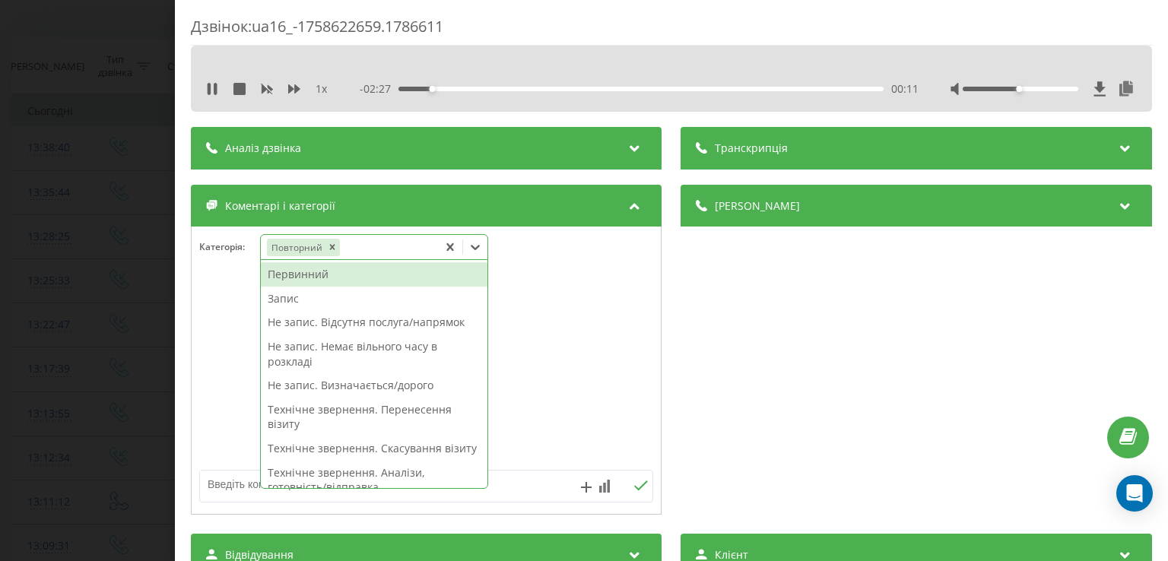
click at [474, 253] on icon at bounding box center [475, 246] width 15 height 15
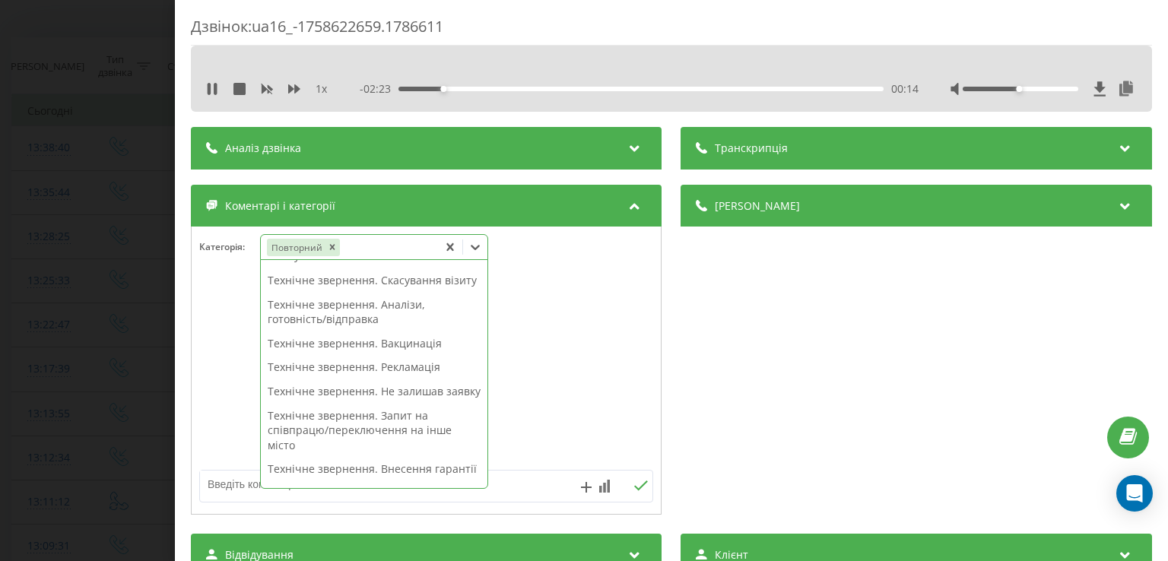
scroll to position [316, 0]
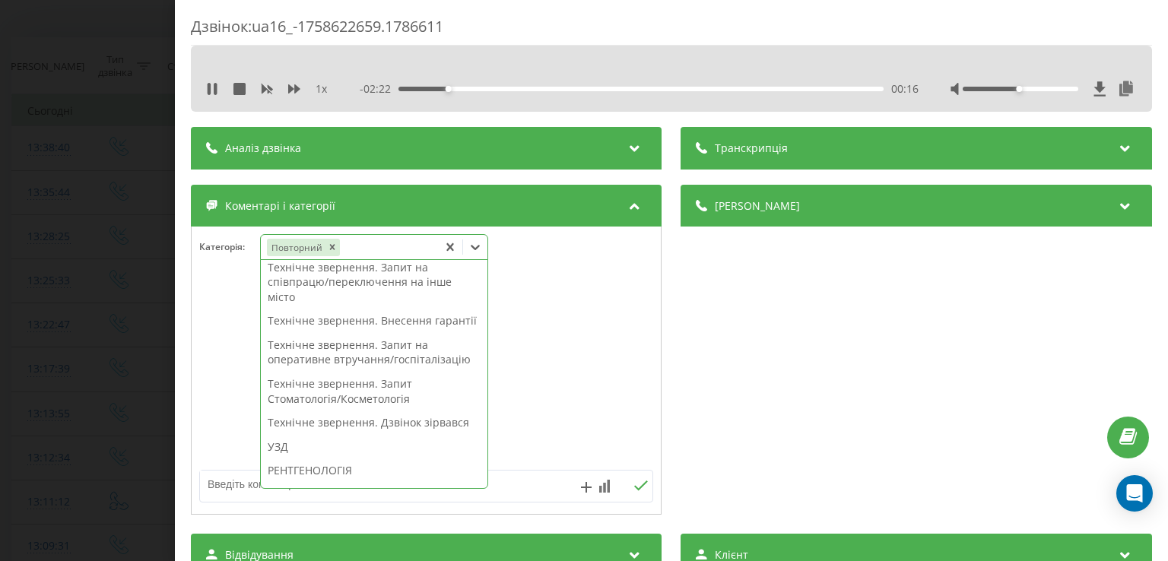
click at [378, 333] on div "Технічне звернення. Внесення гарантії" at bounding box center [374, 321] width 227 height 24
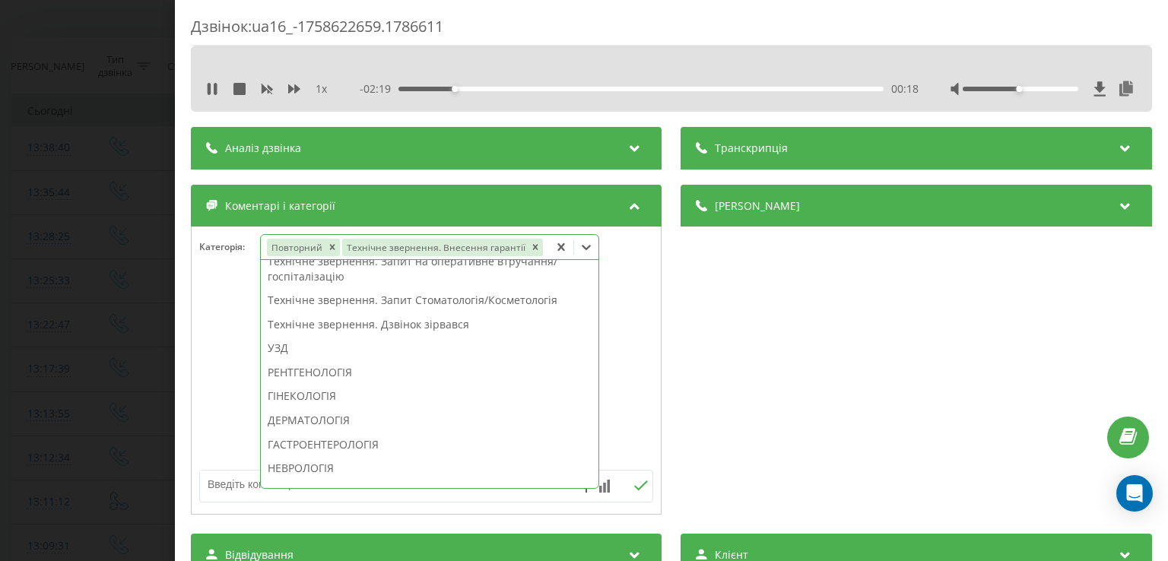
scroll to position [256, 0]
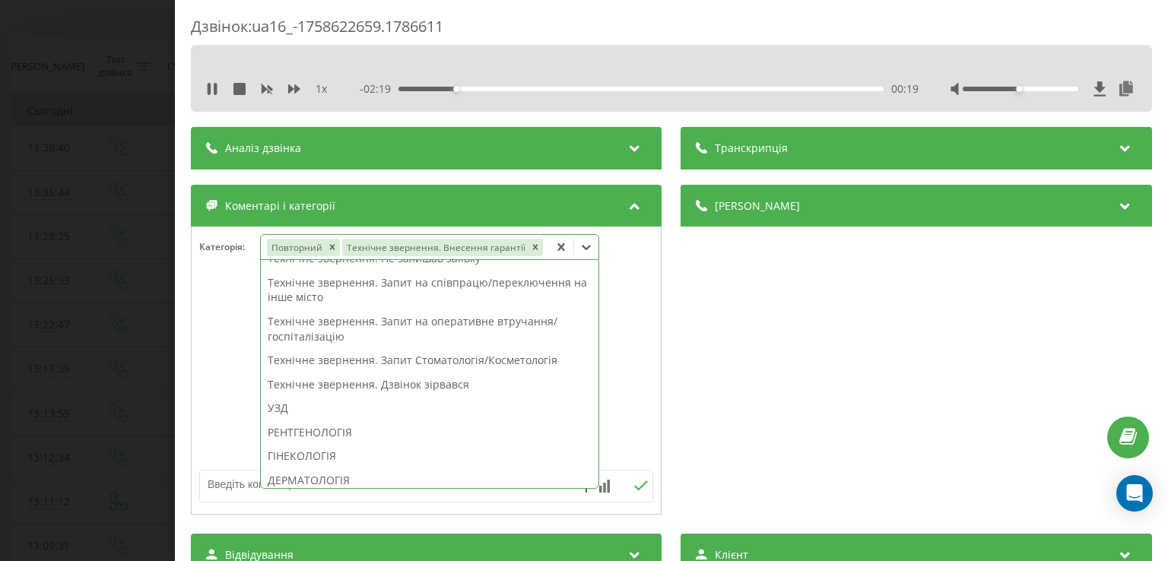
click at [230, 345] on div at bounding box center [426, 371] width 469 height 182
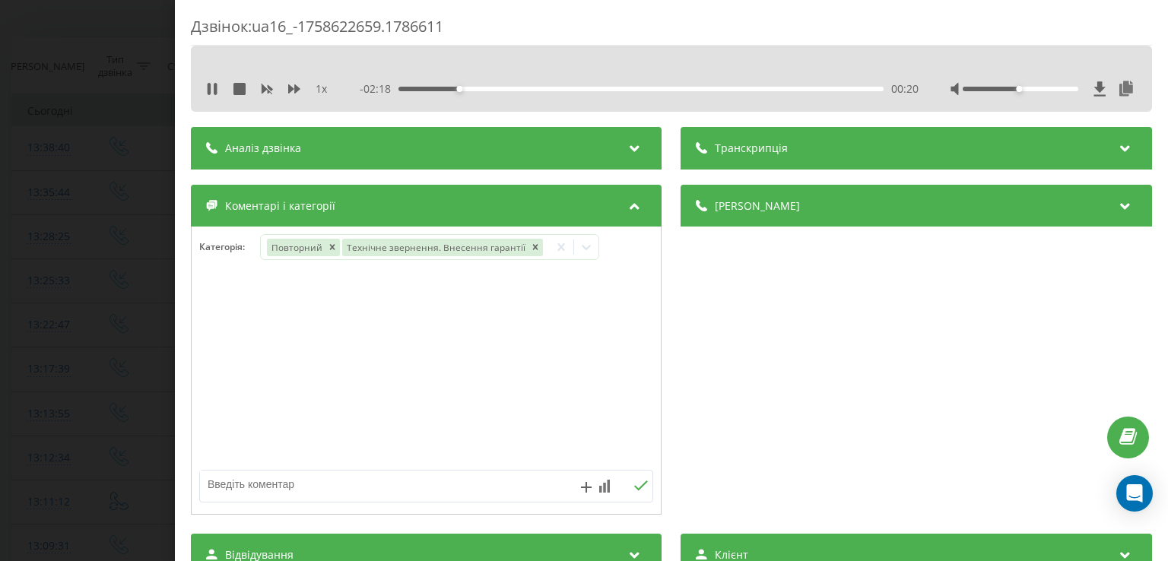
click at [94, 319] on div "Дзвінок : ua16_-1758622659.1786611 1 x - 02:18 00:20 00:20 Транскрипція Для AI-…" at bounding box center [584, 280] width 1168 height 561
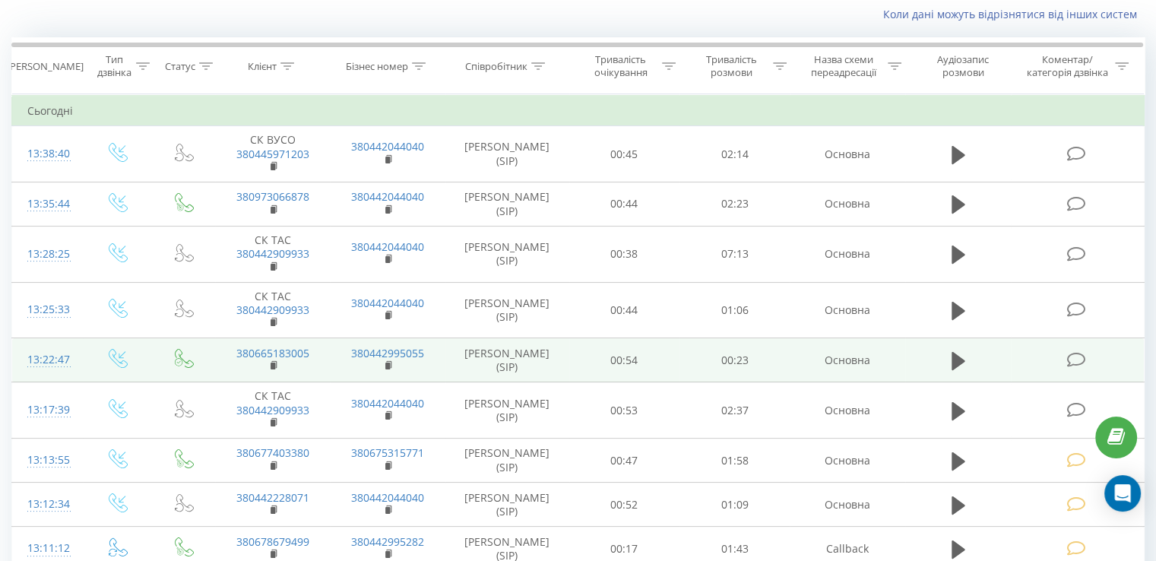
click at [1077, 360] on icon at bounding box center [1076, 360] width 19 height 16
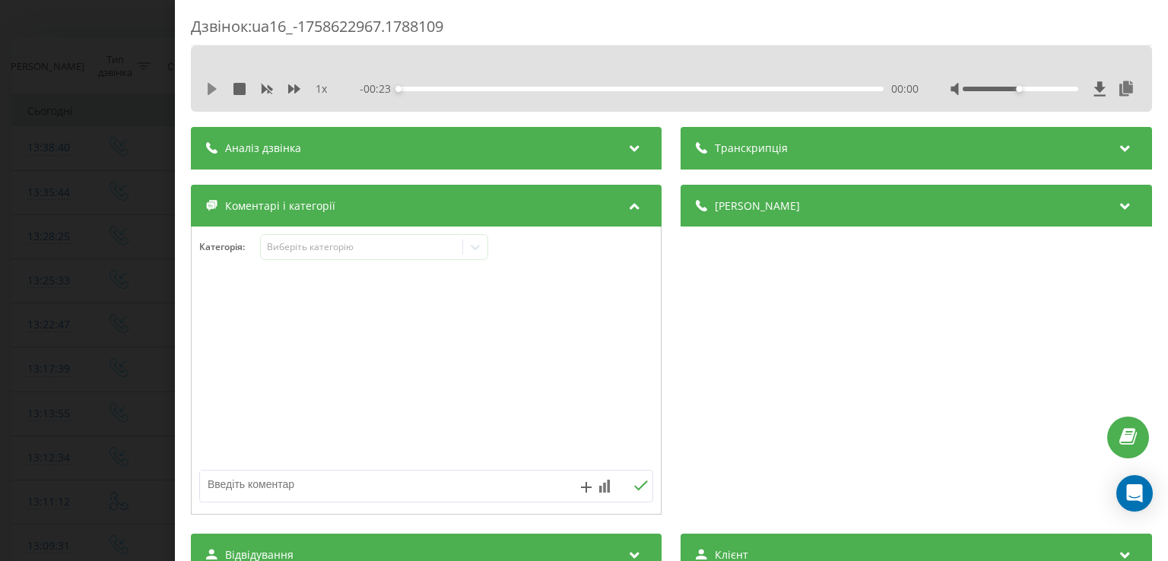
click at [210, 86] on icon at bounding box center [212, 89] width 9 height 12
click at [213, 88] on icon at bounding box center [212, 89] width 12 height 12
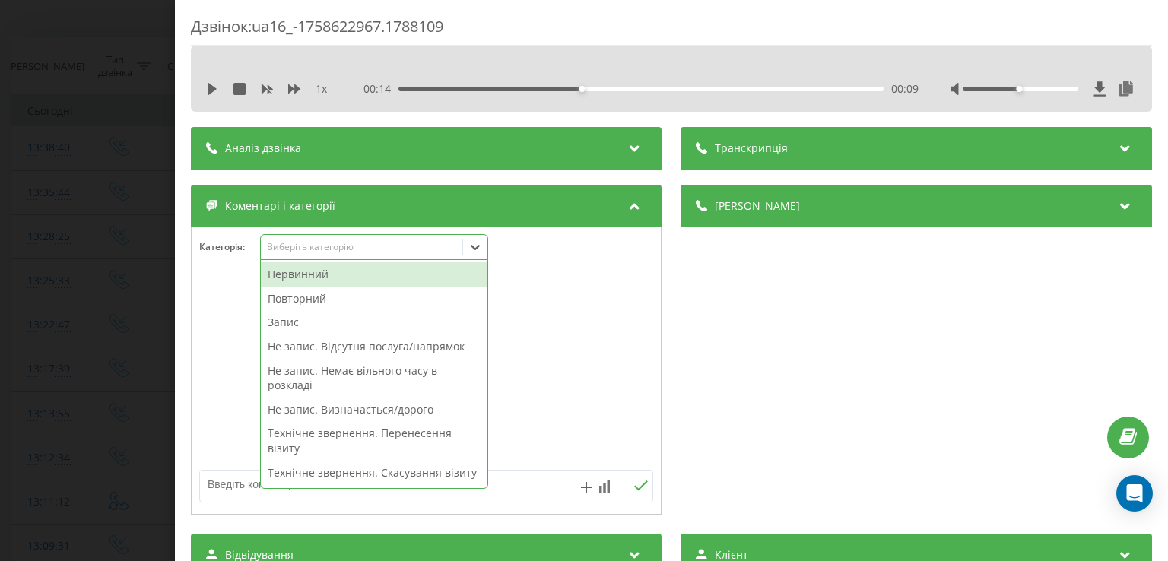
click at [474, 246] on icon at bounding box center [475, 247] width 9 height 5
click at [383, 275] on div "Первинний" at bounding box center [374, 274] width 227 height 24
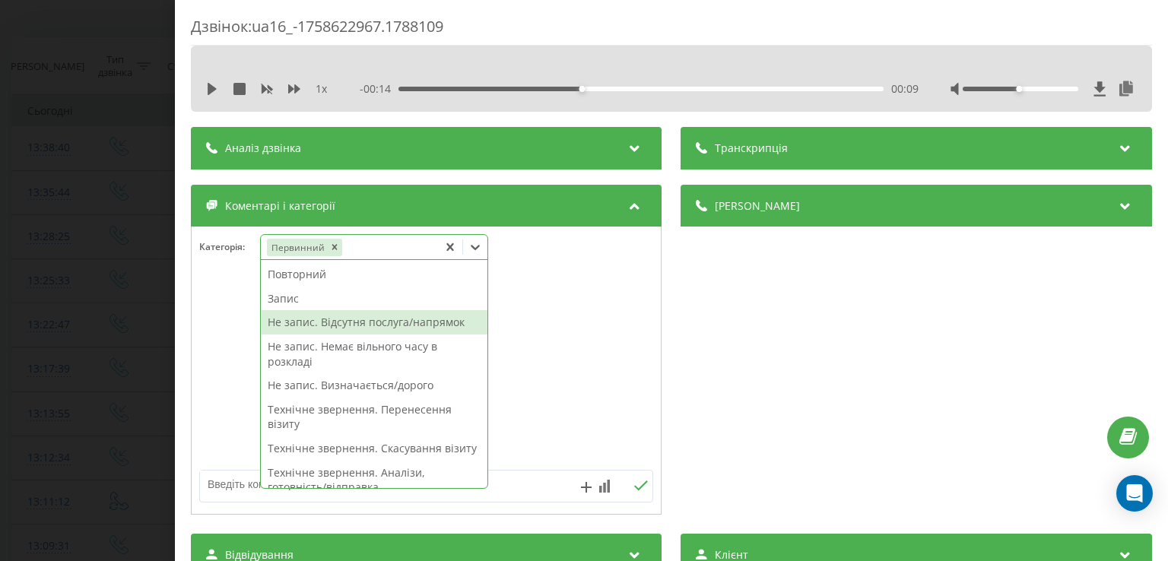
click at [401, 323] on div "Не запис. Відсутня послуга/напрямок" at bounding box center [374, 322] width 227 height 24
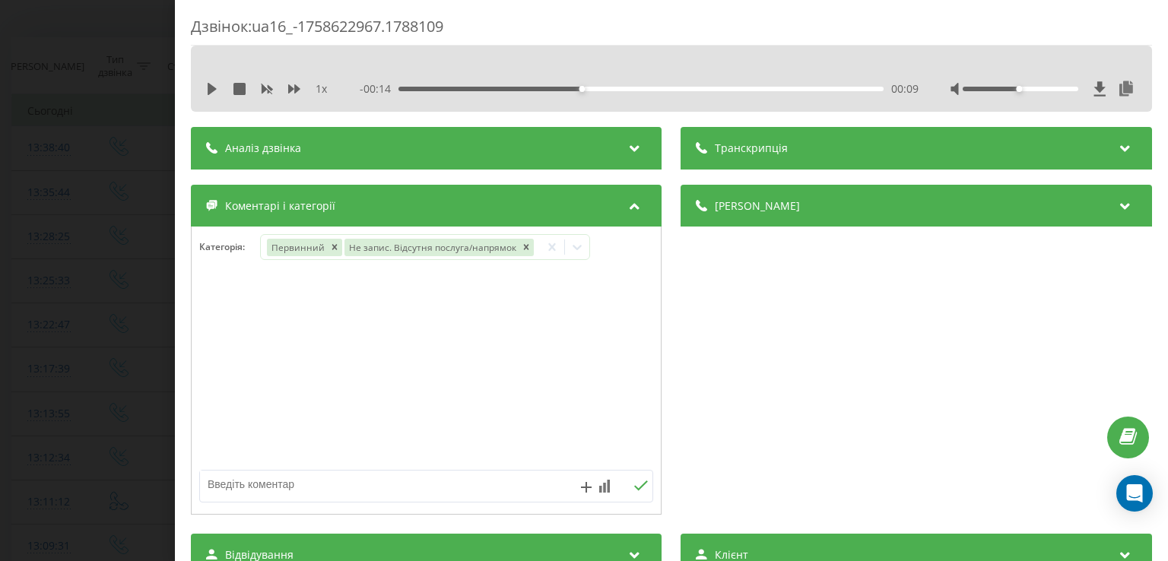
click at [223, 373] on div at bounding box center [426, 371] width 469 height 182
click at [292, 474] on textarea at bounding box center [381, 484] width 362 height 27
type textarea "дитячи"
click at [291, 480] on textarea "дитячи" at bounding box center [381, 484] width 362 height 27
type textarea "дитячий невролог"
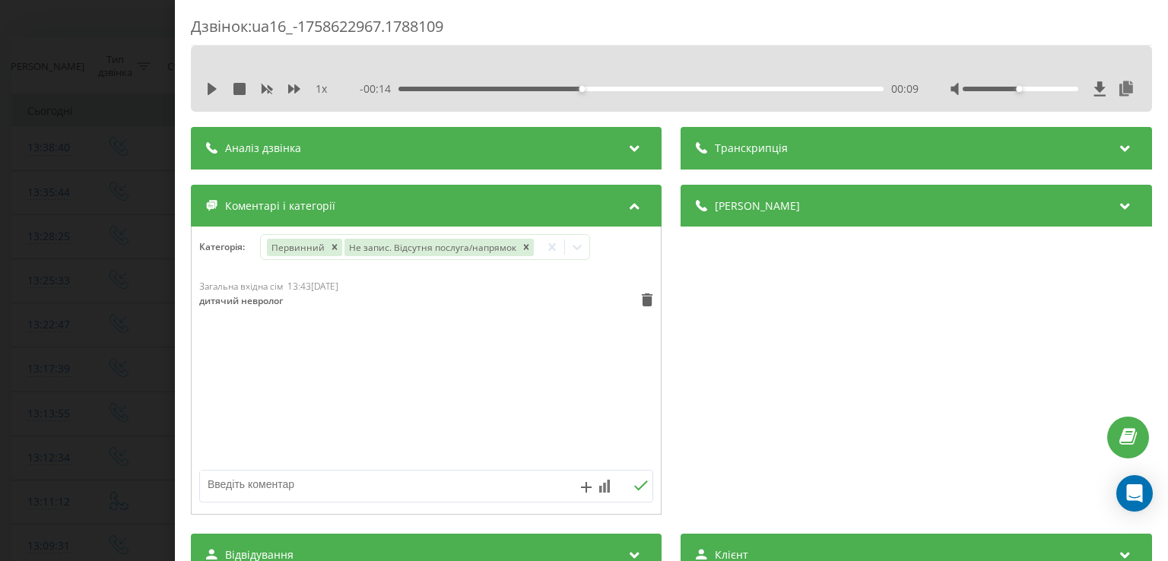
click at [132, 349] on div "Дзвінок : ua16_-1758622967.1788109 1 x - 00:14 00:09 00:09 Транскрипція Для AI-…" at bounding box center [584, 280] width 1168 height 561
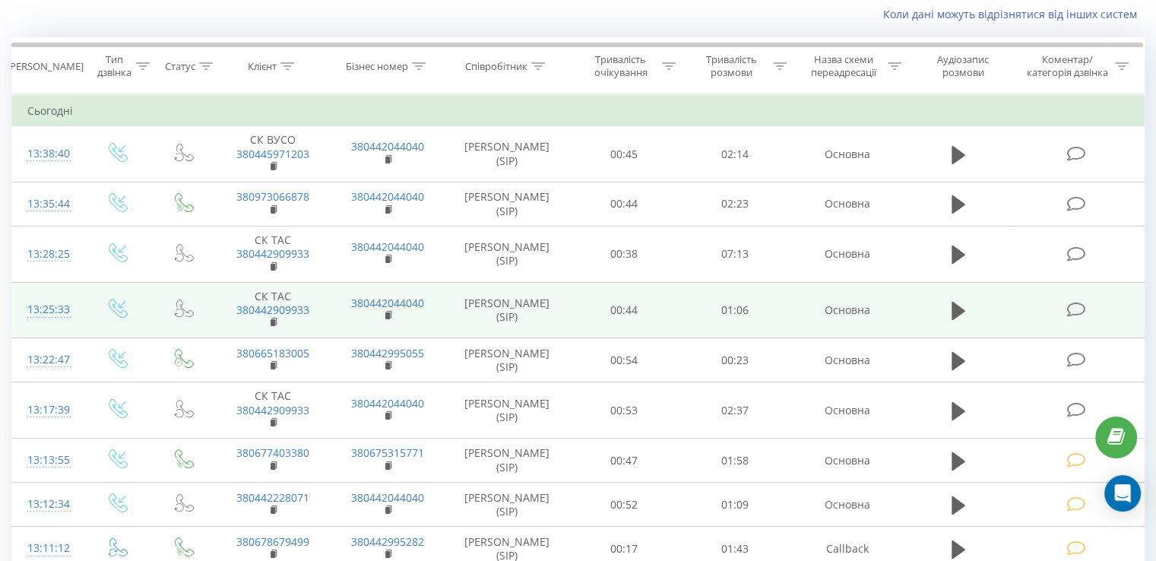
click at [1077, 305] on icon at bounding box center [1076, 310] width 19 height 16
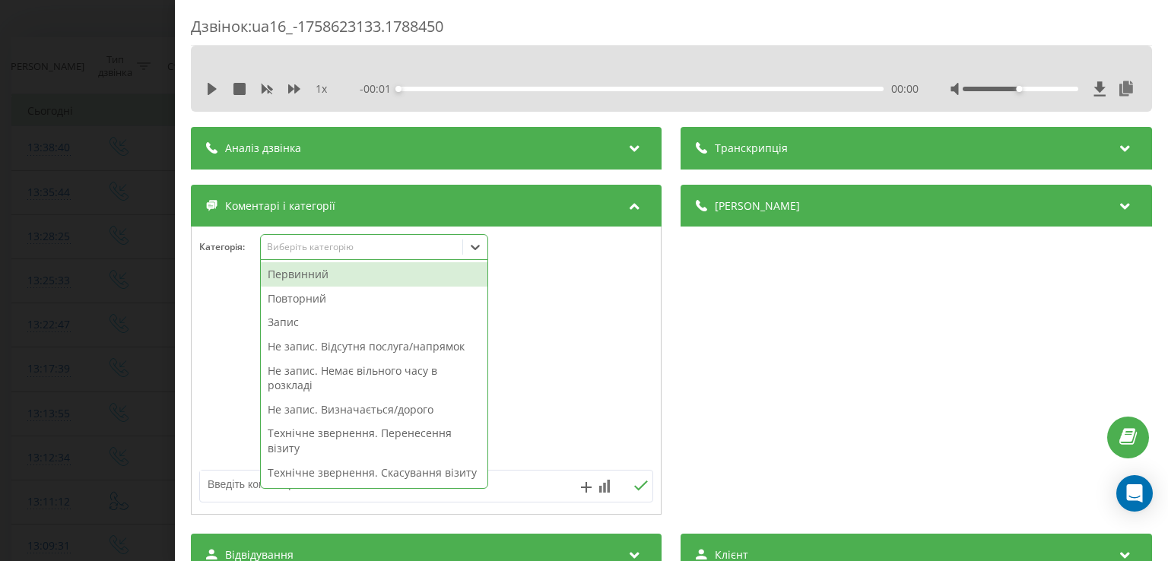
click at [476, 249] on icon at bounding box center [475, 247] width 9 height 5
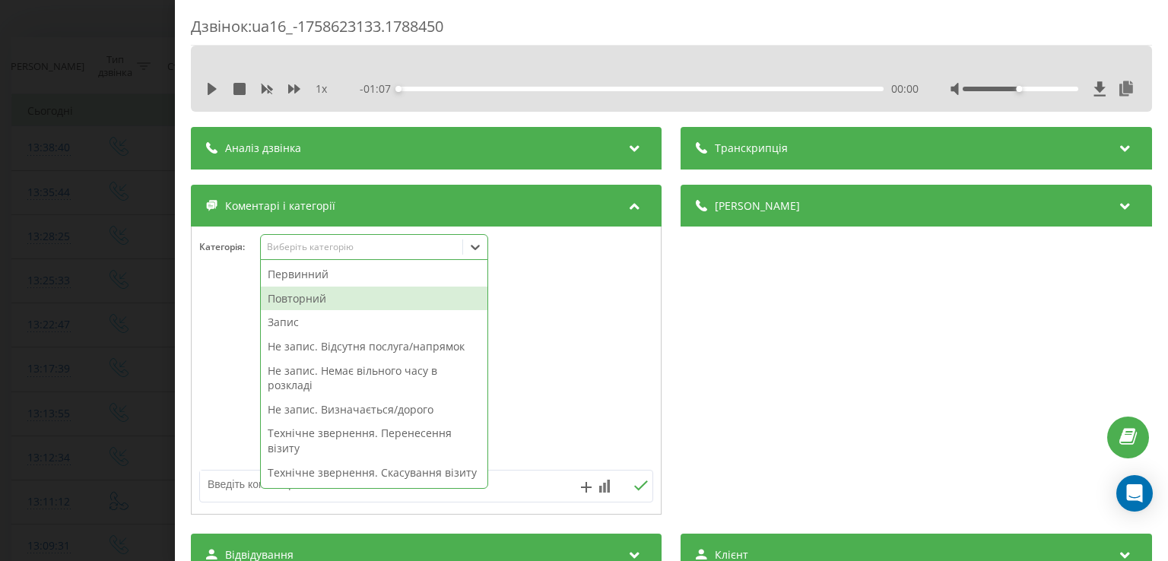
click at [350, 298] on div "Повторний" at bounding box center [374, 299] width 227 height 24
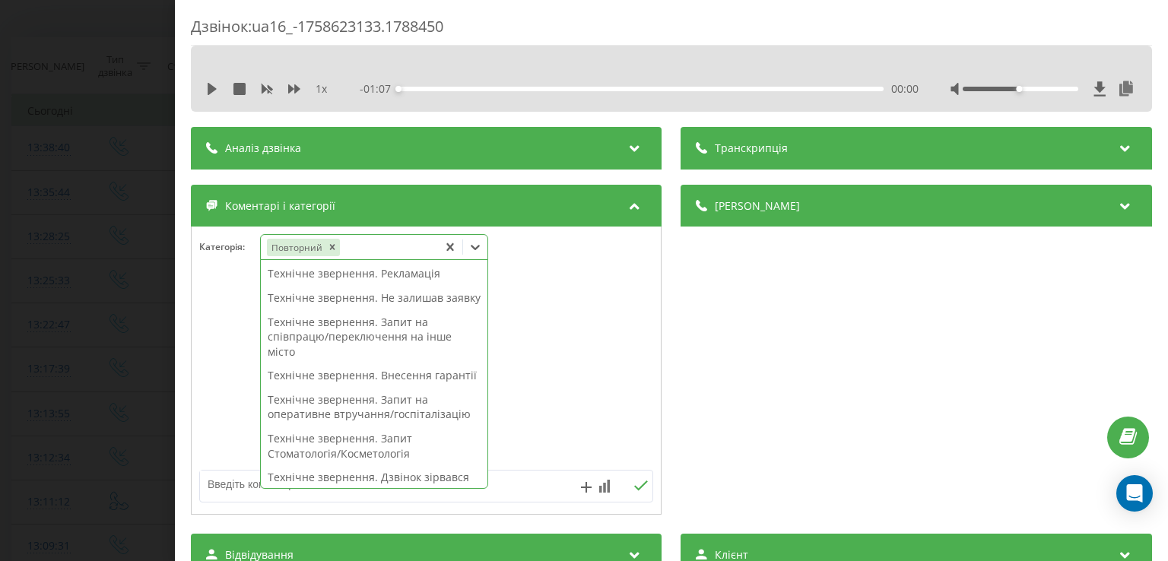
scroll to position [268, 0]
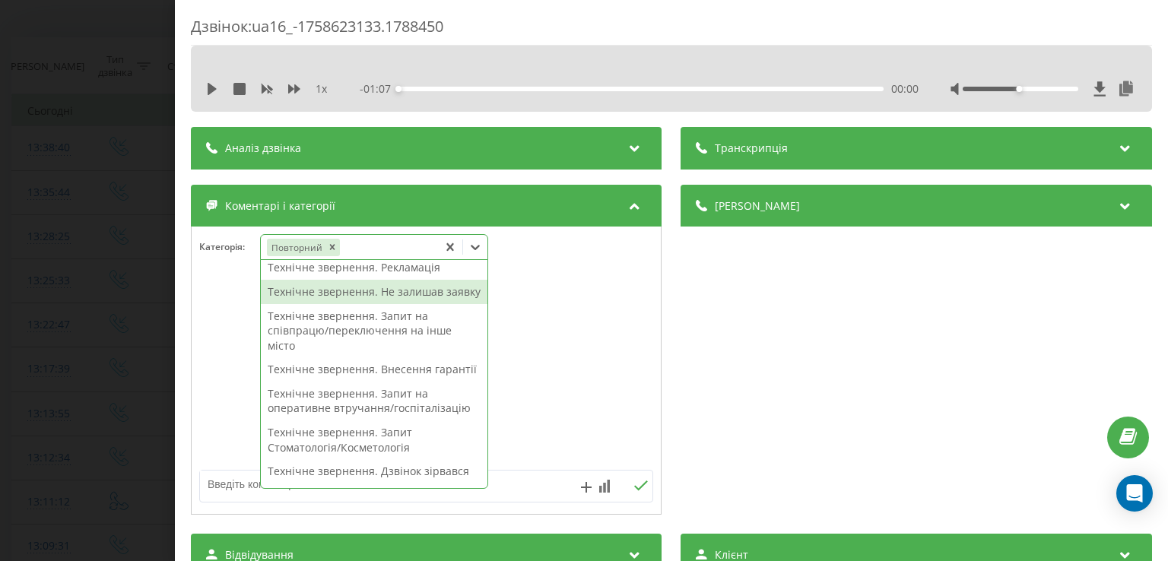
click at [368, 304] on div "Технічне звернення. Не залишав заявку" at bounding box center [374, 292] width 227 height 24
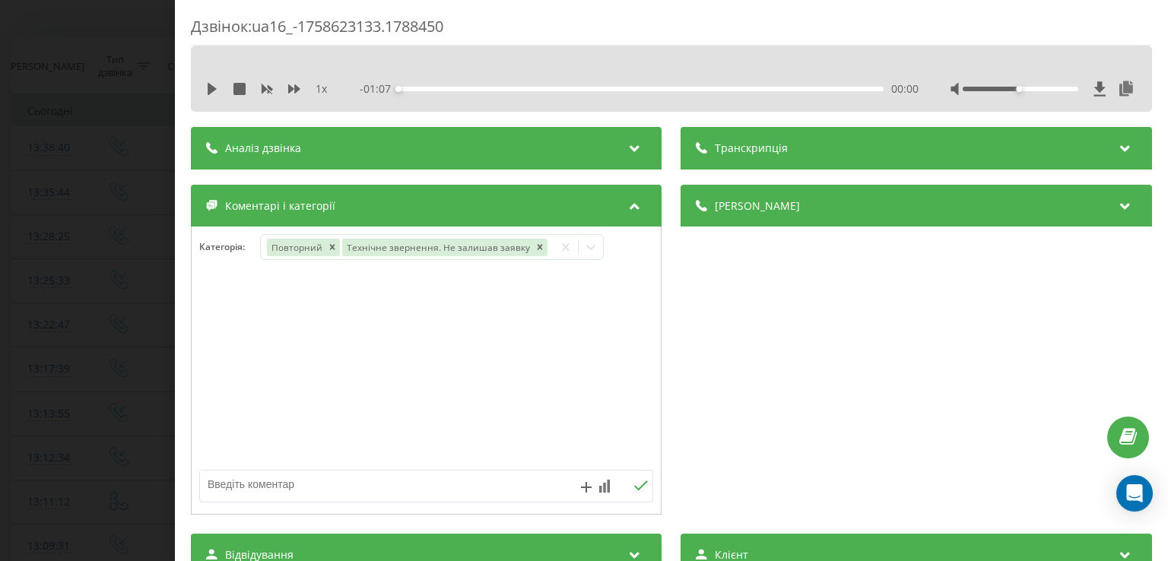
click at [220, 382] on div at bounding box center [426, 371] width 469 height 182
click at [312, 482] on textarea at bounding box center [381, 484] width 362 height 27
type textarea "перетелефонує"
click at [137, 322] on div "Дзвінок : ua16_-1758623133.1788450 1 x - 01:07 00:00 00:00 Транскрипція Для AI-…" at bounding box center [584, 280] width 1168 height 561
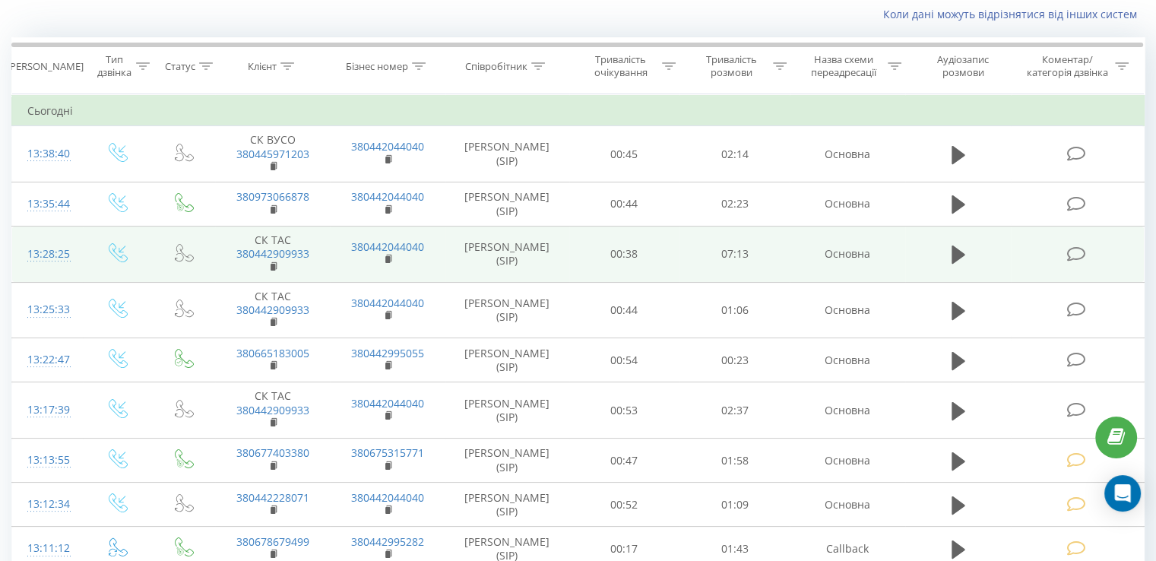
click at [1078, 256] on icon at bounding box center [1076, 254] width 19 height 16
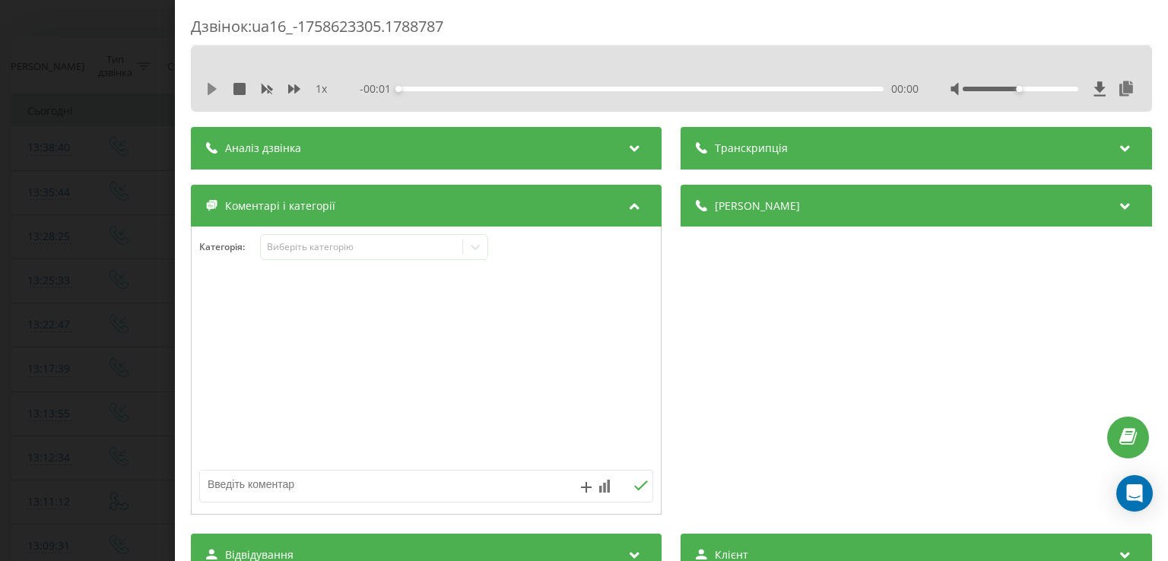
click at [213, 87] on icon at bounding box center [212, 89] width 9 height 12
click at [414, 87] on div "00:14" at bounding box center [641, 89] width 484 height 5
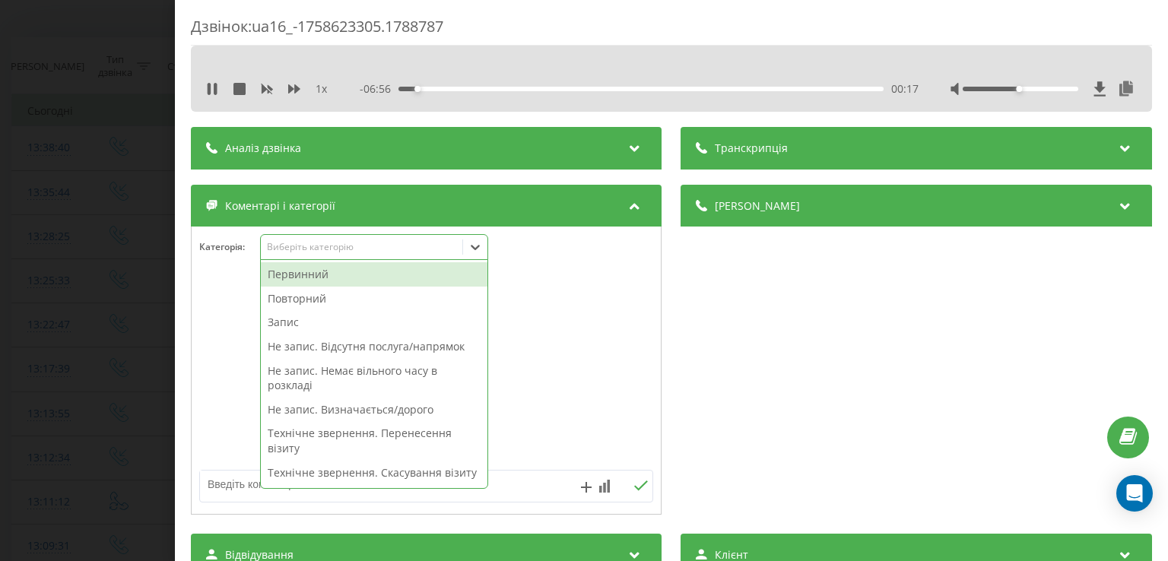
click at [472, 247] on icon at bounding box center [475, 246] width 15 height 15
click at [338, 276] on div "Первинний" at bounding box center [374, 274] width 227 height 24
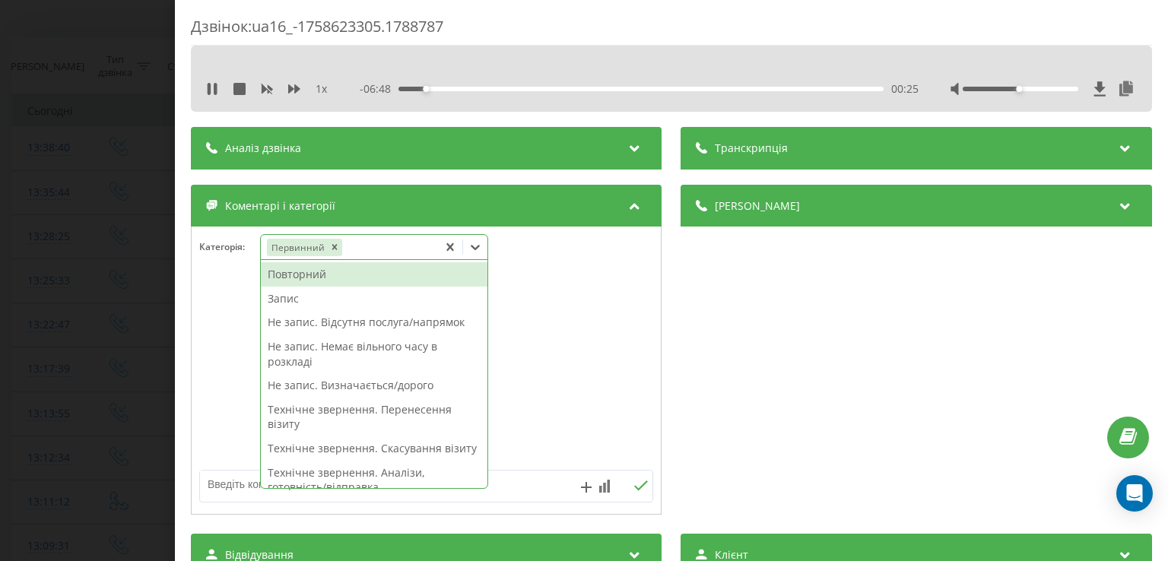
click at [281, 303] on div "Запис" at bounding box center [374, 299] width 227 height 24
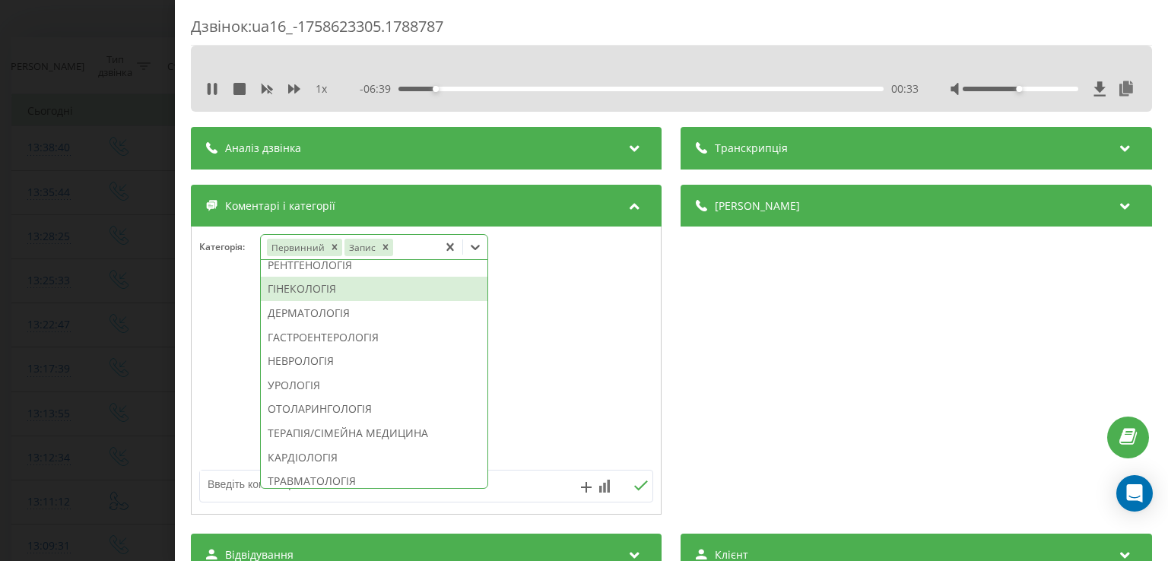
scroll to position [499, 0]
click at [338, 277] on div "РЕНТГЕНОЛОГІЯ" at bounding box center [374, 264] width 227 height 24
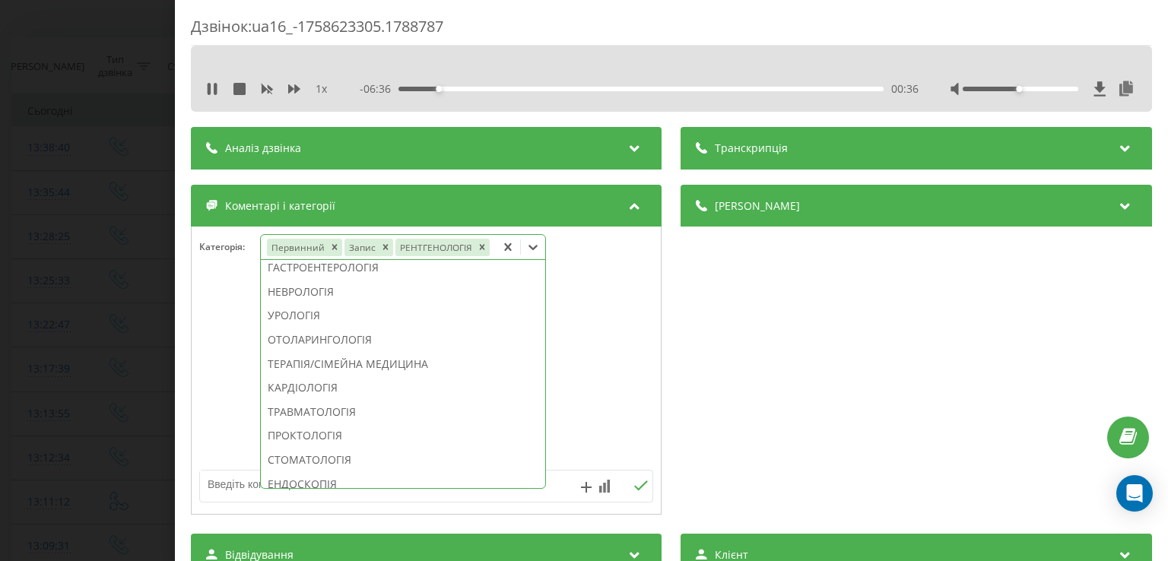
scroll to position [409, 0]
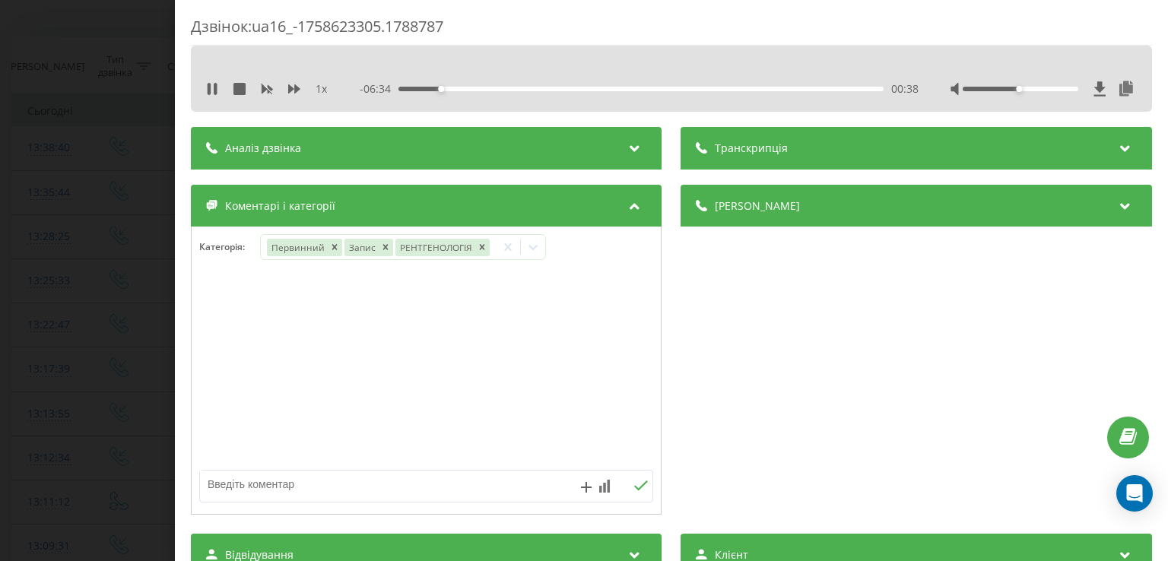
click at [251, 305] on div at bounding box center [426, 371] width 469 height 182
click at [124, 267] on div "Дзвінок : ua16_-1758623305.1788787 1 x - 06:34 00:39 00:39 Транскрипція Для AI-…" at bounding box center [584, 280] width 1168 height 561
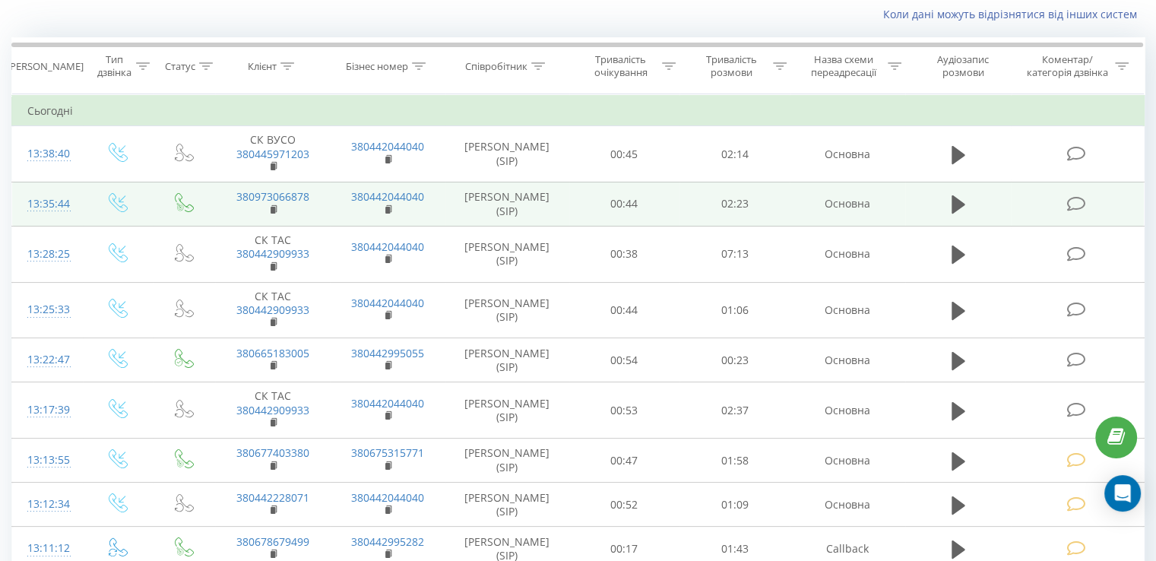
click at [1076, 199] on icon at bounding box center [1076, 204] width 19 height 16
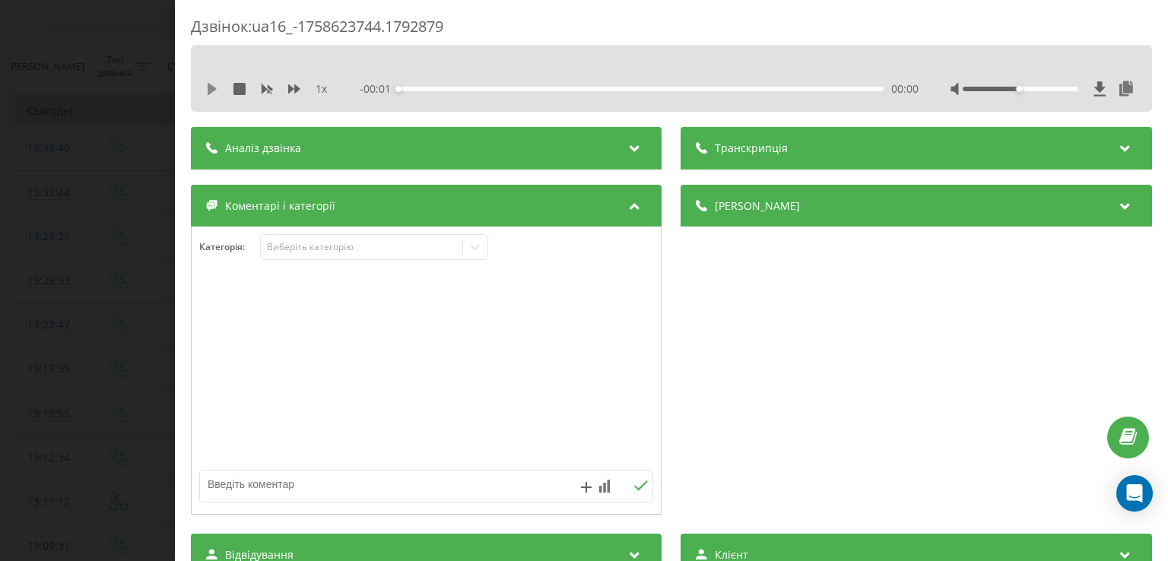
click at [215, 89] on icon at bounding box center [212, 89] width 9 height 12
click at [215, 89] on icon at bounding box center [215, 89] width 3 height 12
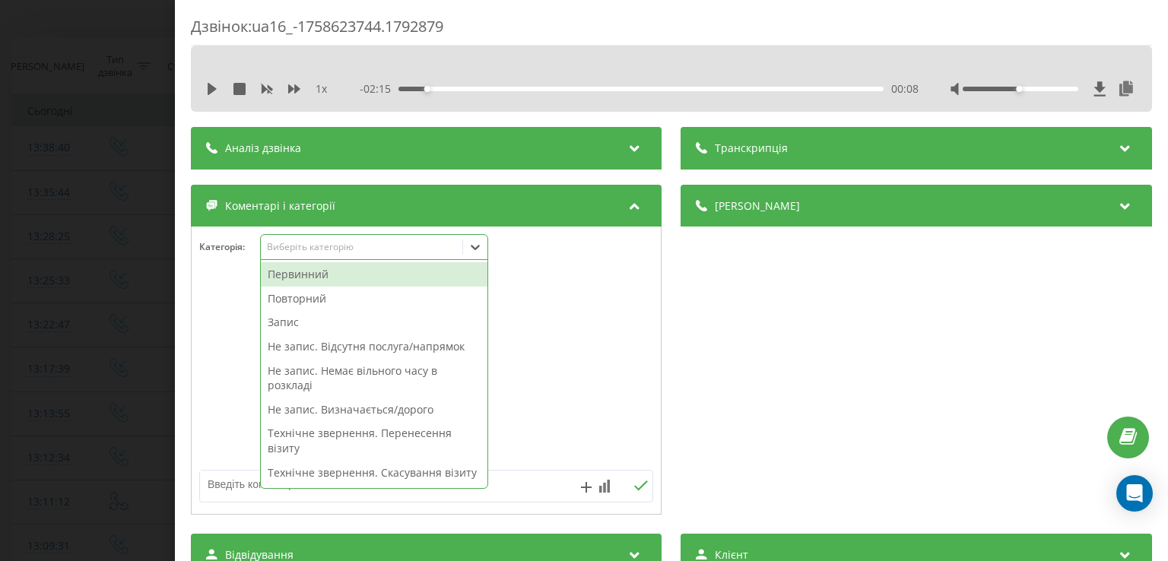
click at [487, 255] on div at bounding box center [475, 247] width 24 height 24
click at [361, 275] on div "Первинний" at bounding box center [374, 274] width 227 height 24
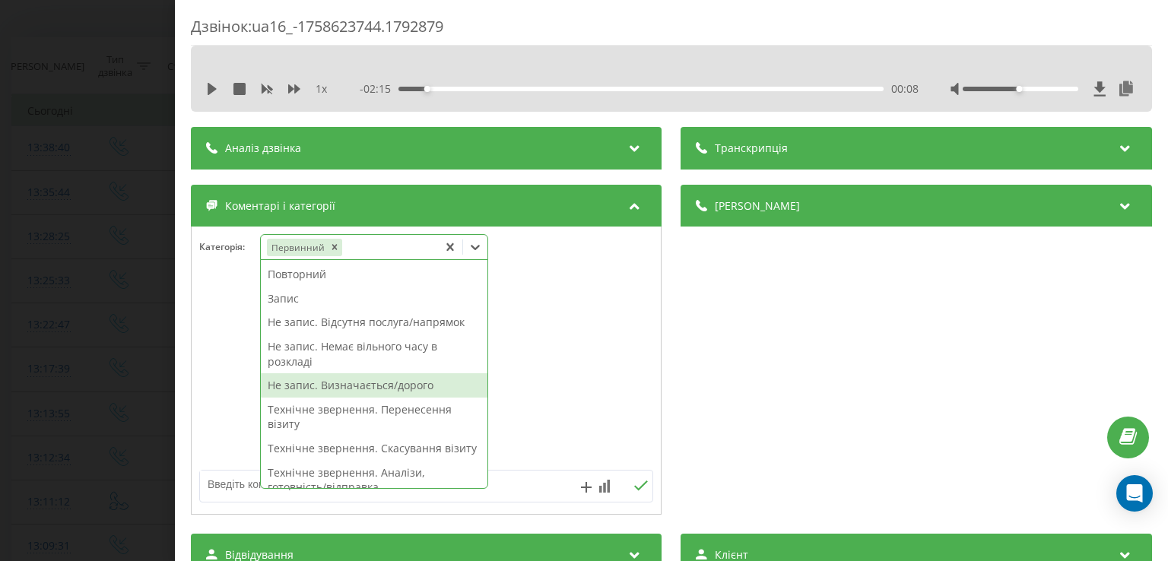
click at [368, 393] on div "Не запис. Визначається/дорого" at bounding box center [374, 385] width 227 height 24
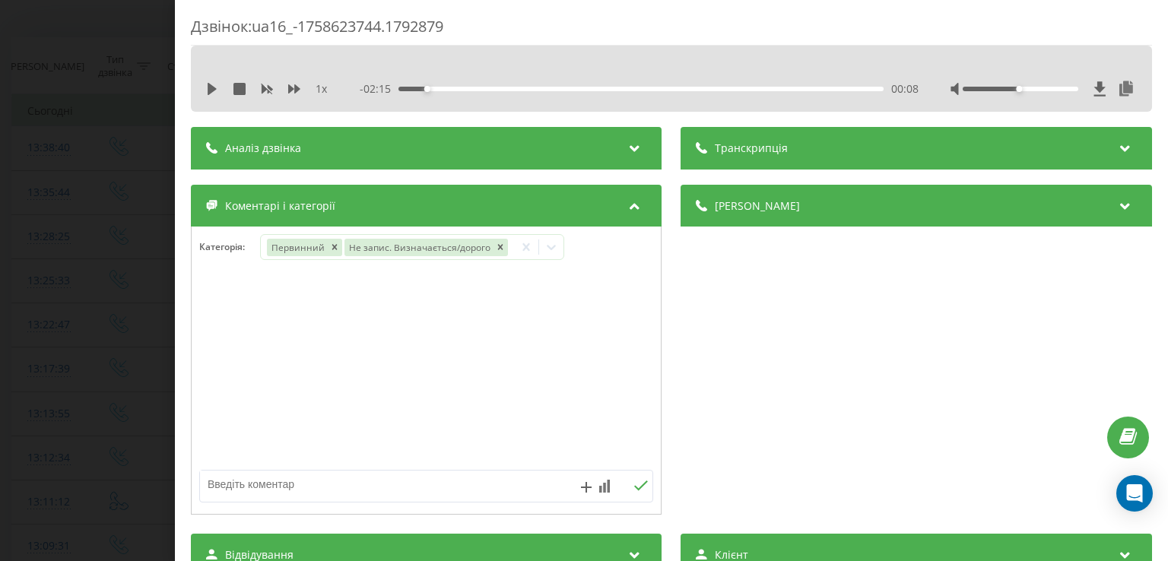
click at [189, 341] on div "Дзвінок : ua16_-1758623744.1792879 1 x - 02:15 00:08 00:08 Транскрипція Для AI-…" at bounding box center [671, 280] width 993 height 561
click at [301, 487] on textarea at bounding box center [381, 484] width 362 height 27
type textarea "енмг нижніх кінцівок"
click at [144, 420] on div "Дзвінок : ua16_-1758623744.1792879 1 x - 02:15 00:08 00:08 Транскрипція Для AI-…" at bounding box center [584, 280] width 1168 height 561
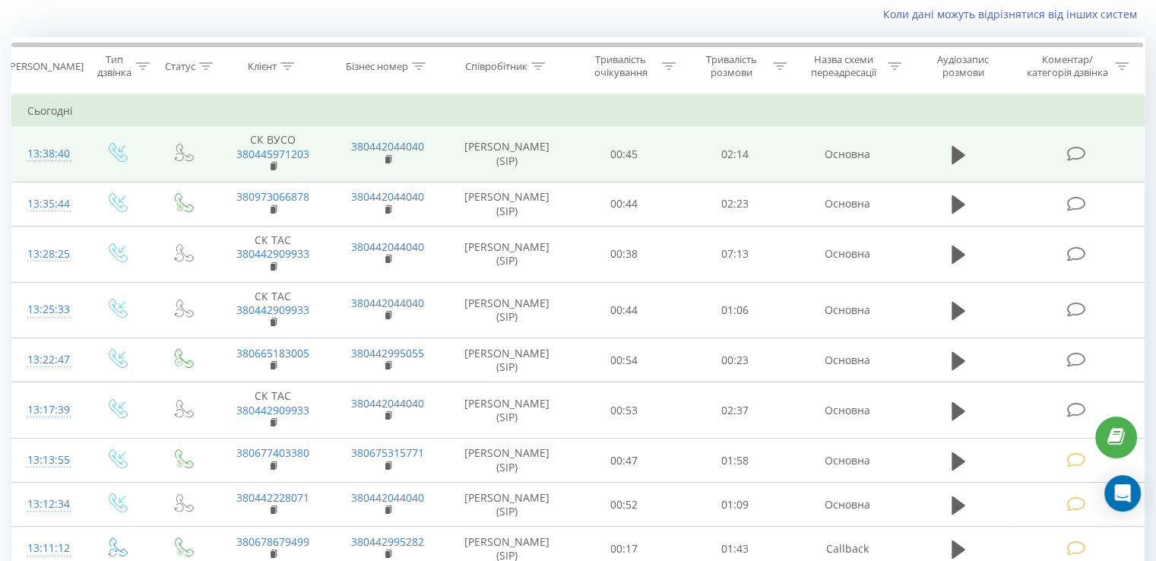
click at [1079, 149] on icon at bounding box center [1076, 154] width 19 height 16
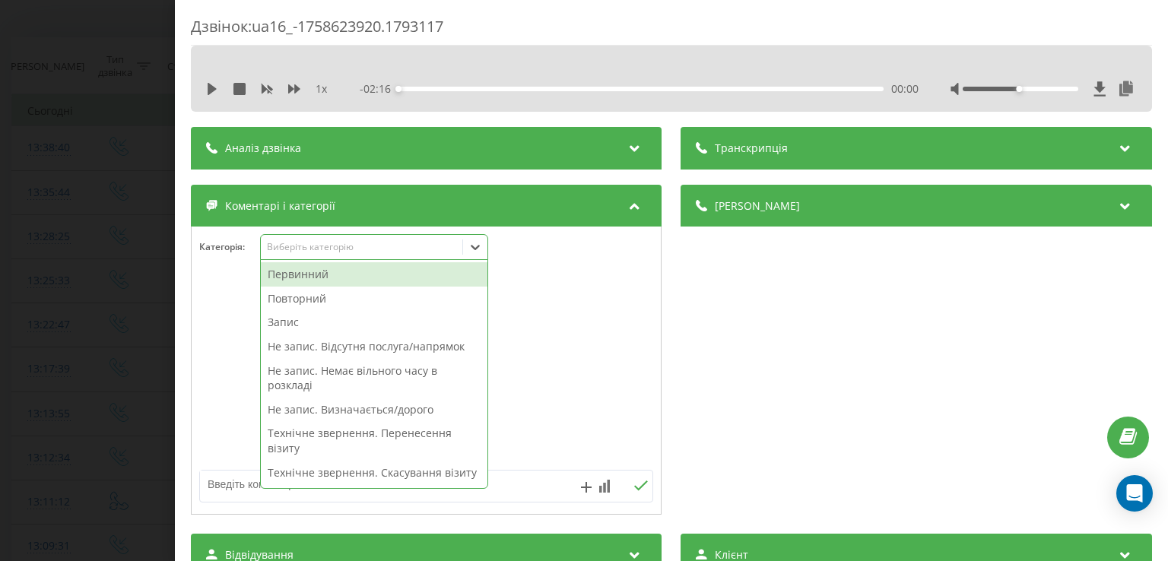
click at [477, 248] on icon at bounding box center [475, 247] width 9 height 5
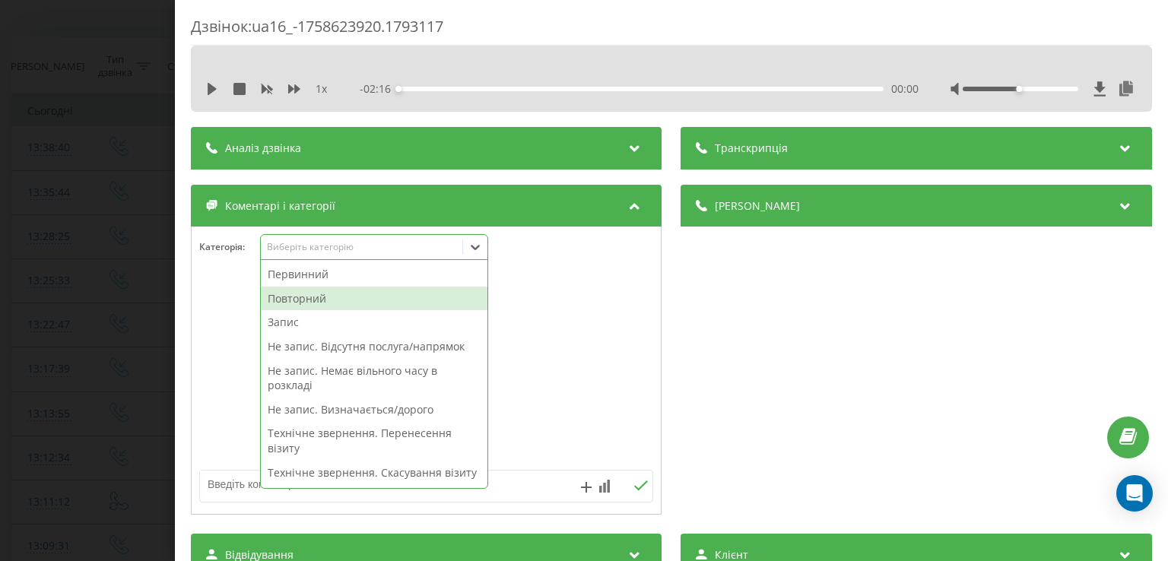
click at [331, 297] on div "Повторний" at bounding box center [374, 299] width 227 height 24
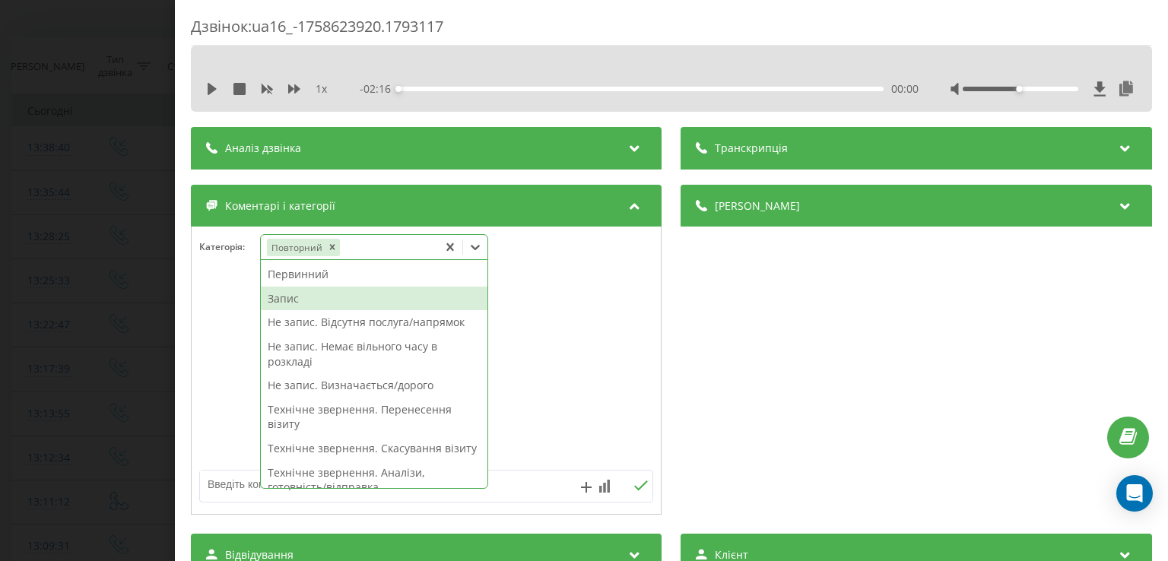
click at [303, 298] on div "Запис" at bounding box center [374, 299] width 227 height 24
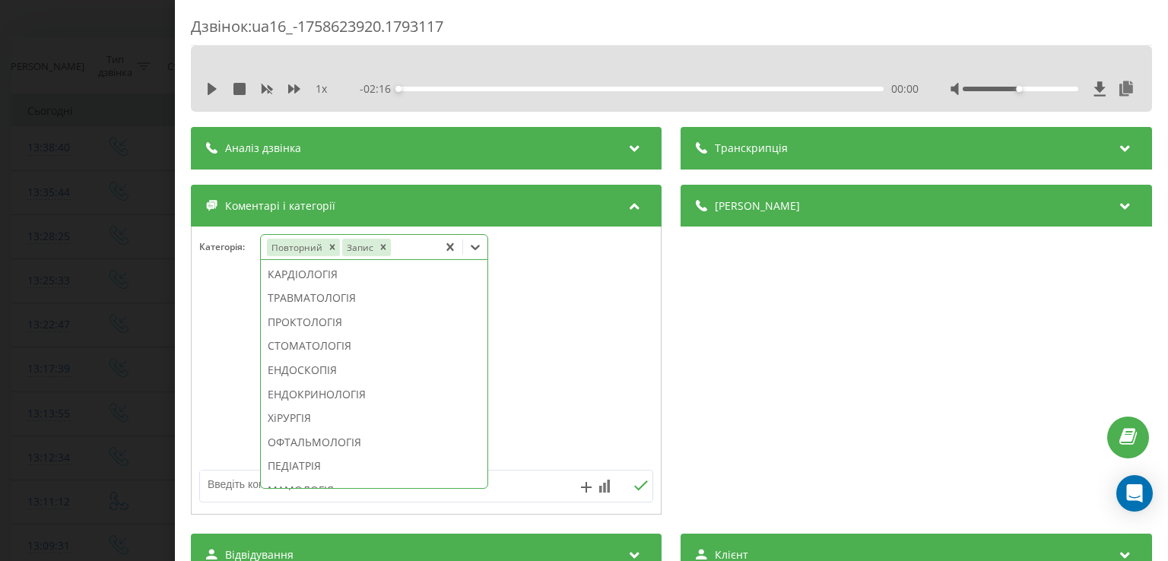
scroll to position [683, 0]
click at [341, 309] on div "ТРАВМАТОЛОГІЯ" at bounding box center [374, 296] width 227 height 24
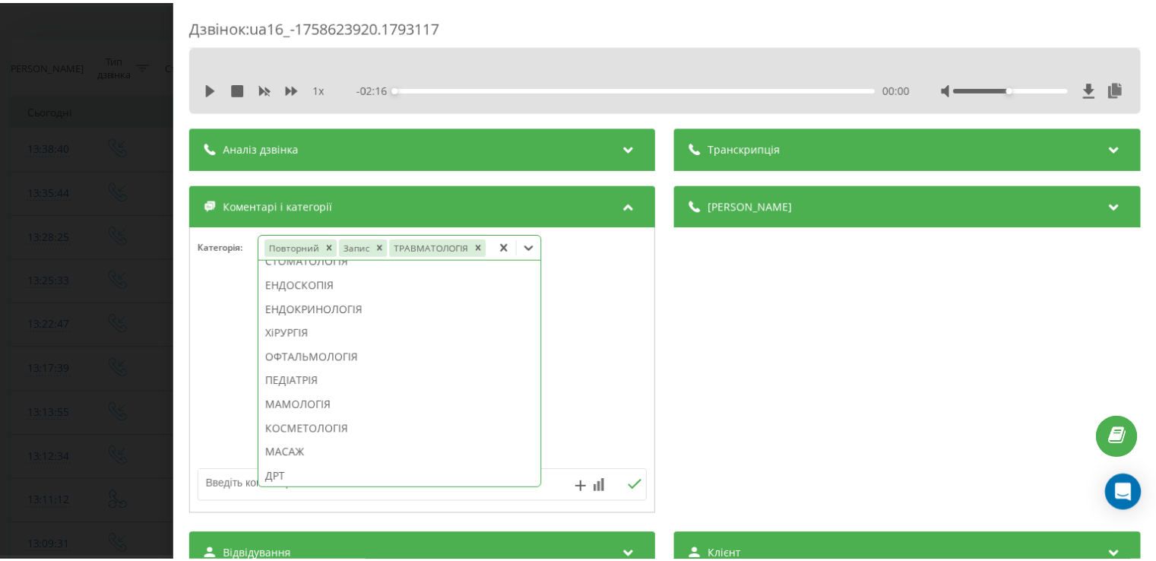
scroll to position [593, 0]
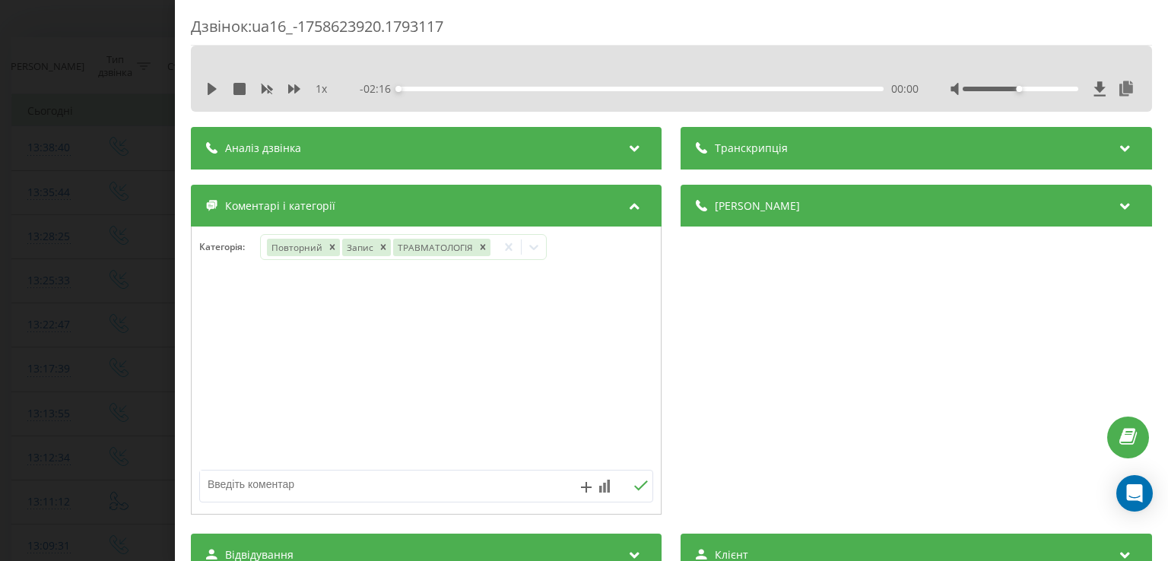
click at [237, 331] on div at bounding box center [426, 371] width 469 height 182
click at [169, 329] on div "Дзвінок : ua16_-1758623920.1793117 1 x - 02:16 00:00 00:00 Транскрипція Для AI-…" at bounding box center [584, 280] width 1168 height 561
